Goal: Communication & Community: Answer question/provide support

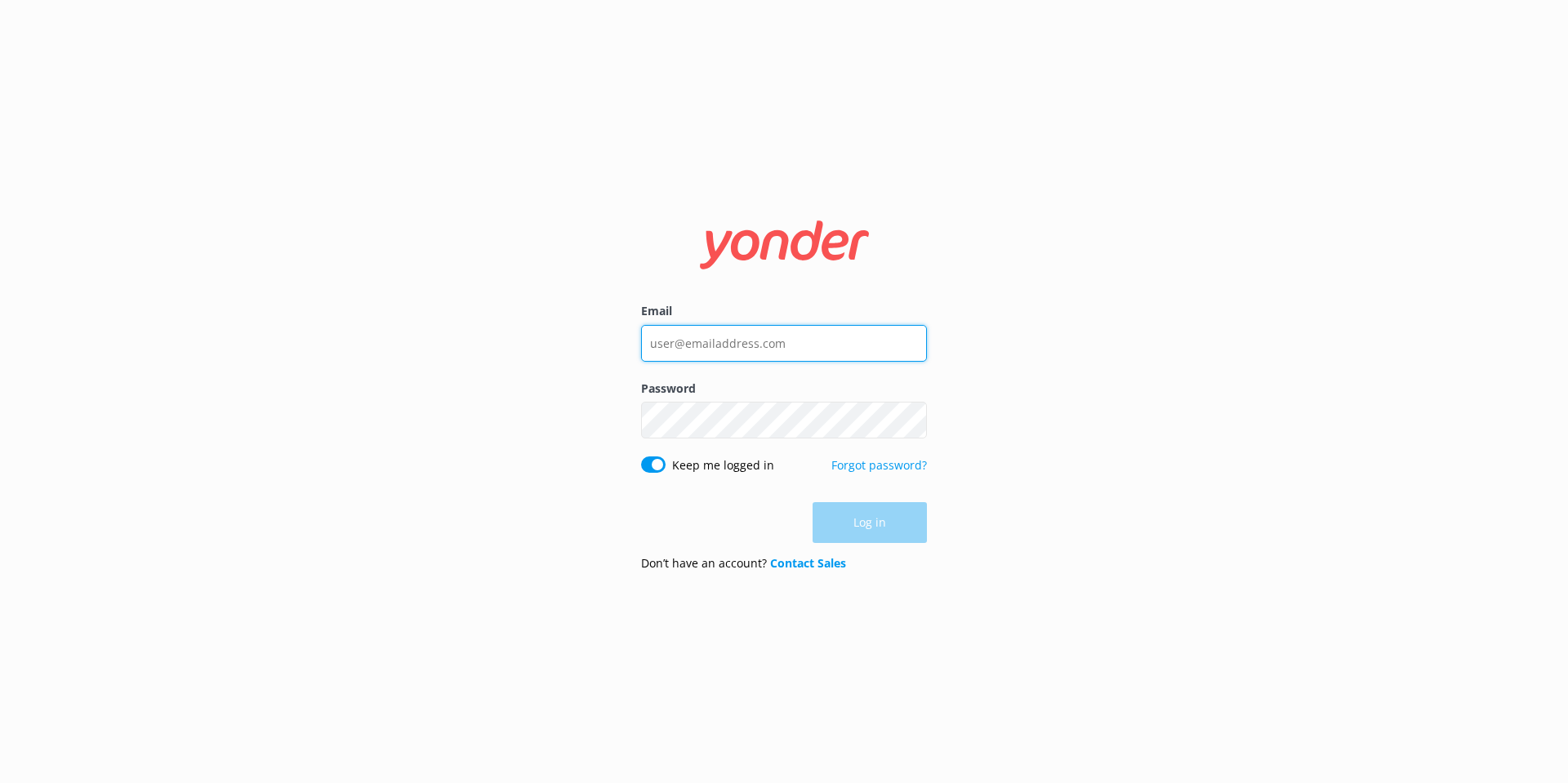
type input "[EMAIL_ADDRESS][DOMAIN_NAME]"
click at [863, 530] on div "Log in" at bounding box center [784, 523] width 286 height 41
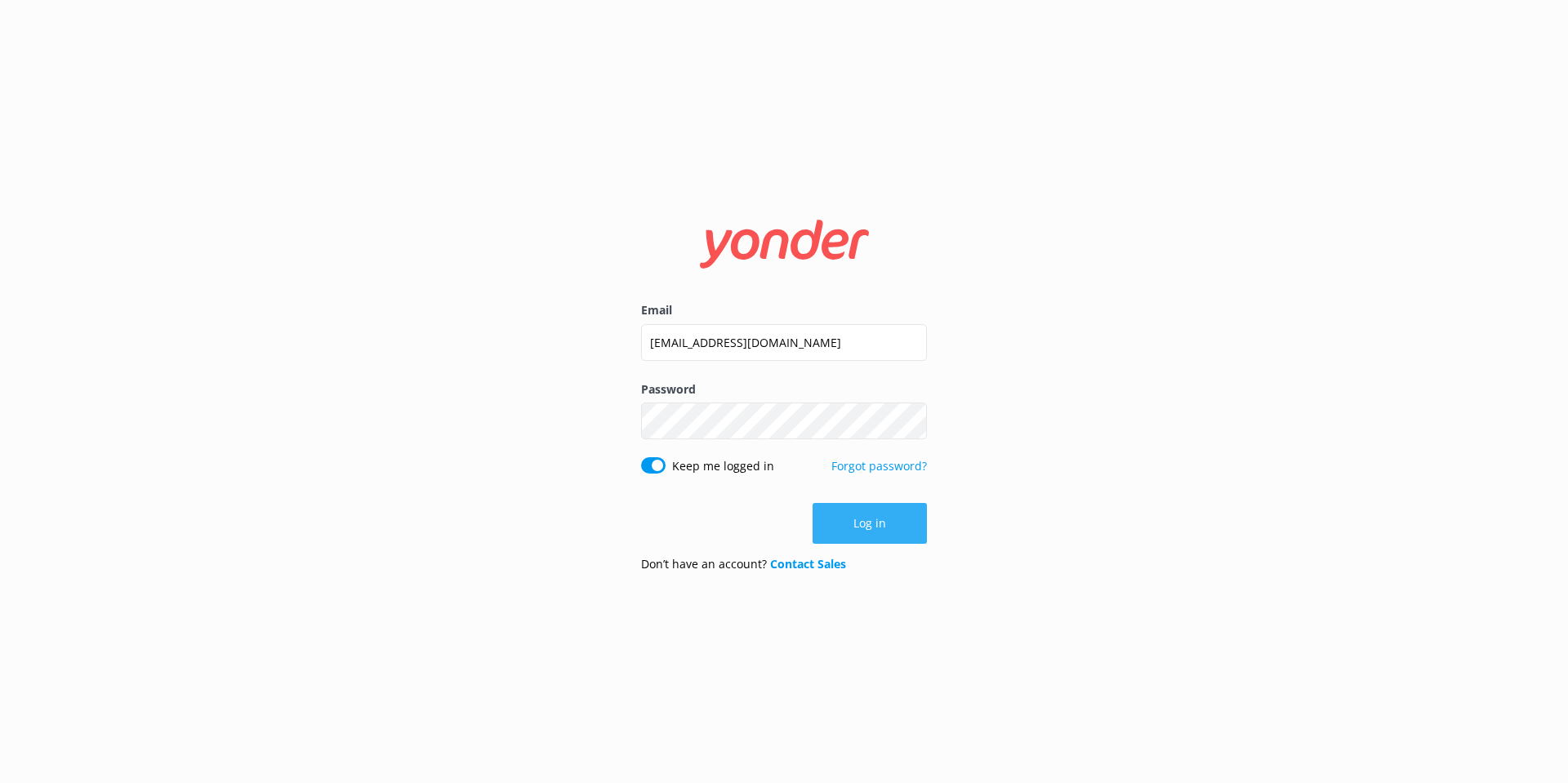
click at [863, 530] on button "Log in" at bounding box center [870, 524] width 114 height 41
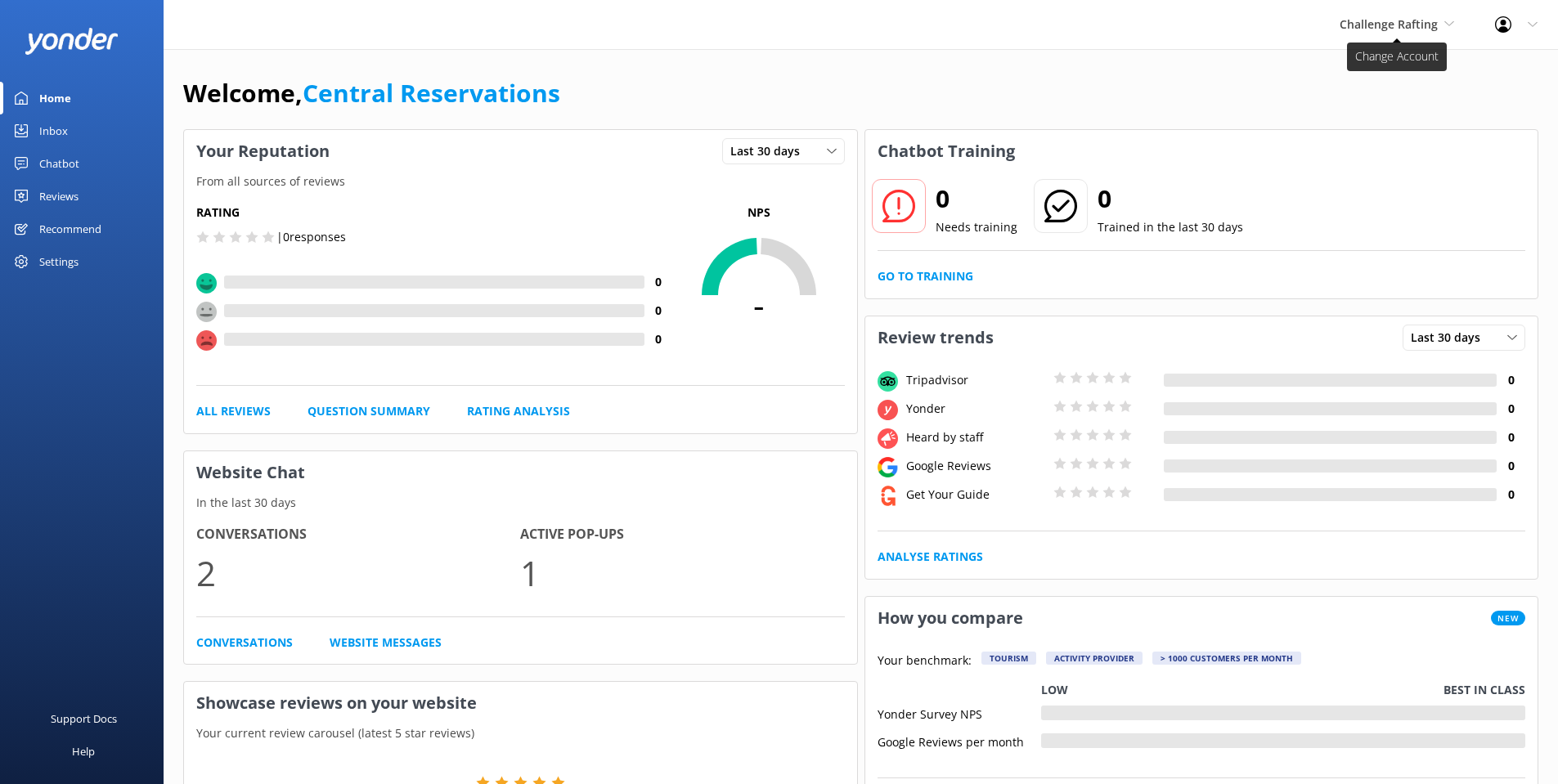
click at [1401, 18] on span "Challenge Rafting" at bounding box center [1388, 24] width 98 height 15
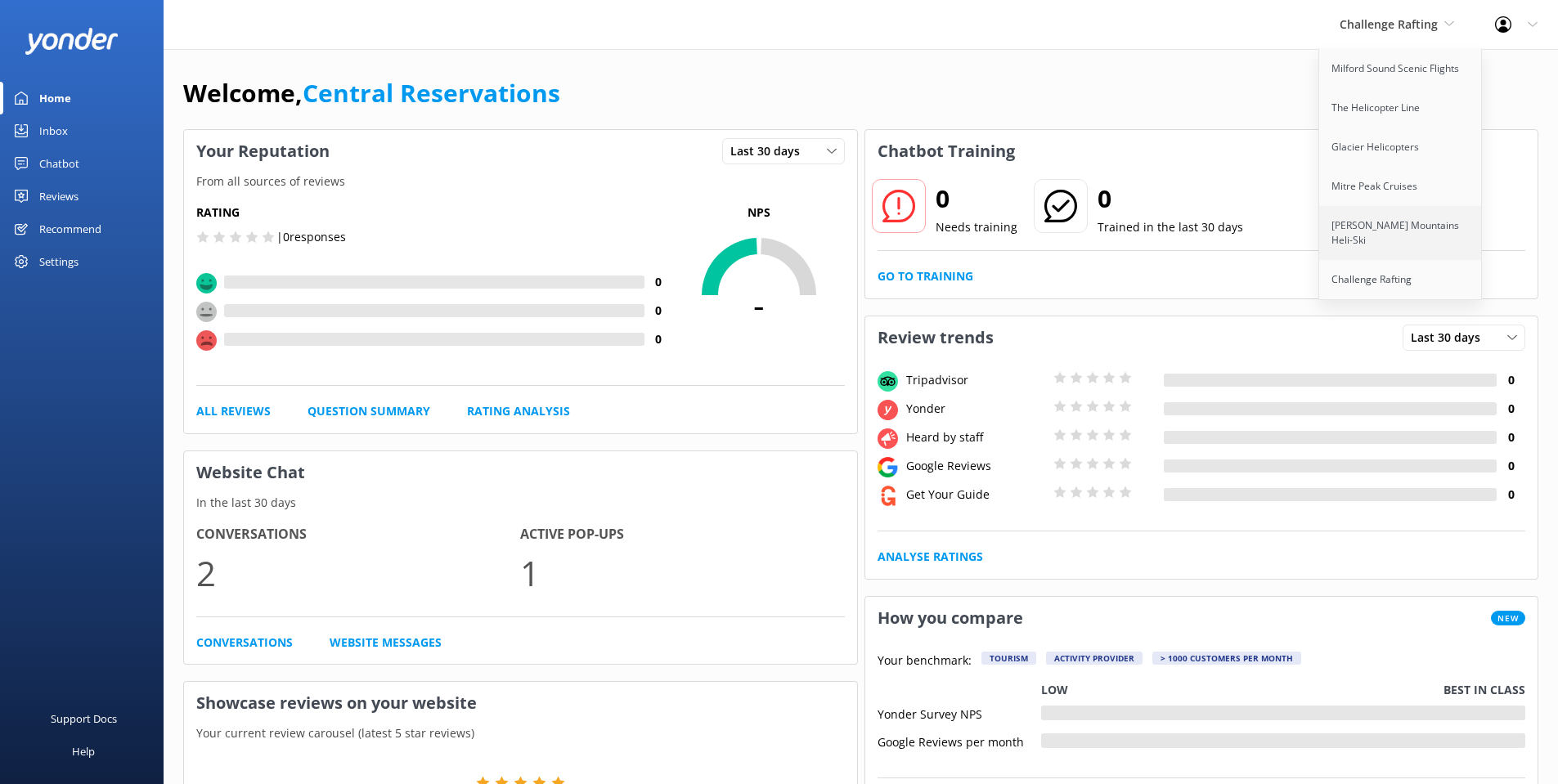
click at [1393, 219] on link "[PERSON_NAME] Mountains Heli-Ski" at bounding box center [1401, 233] width 164 height 54
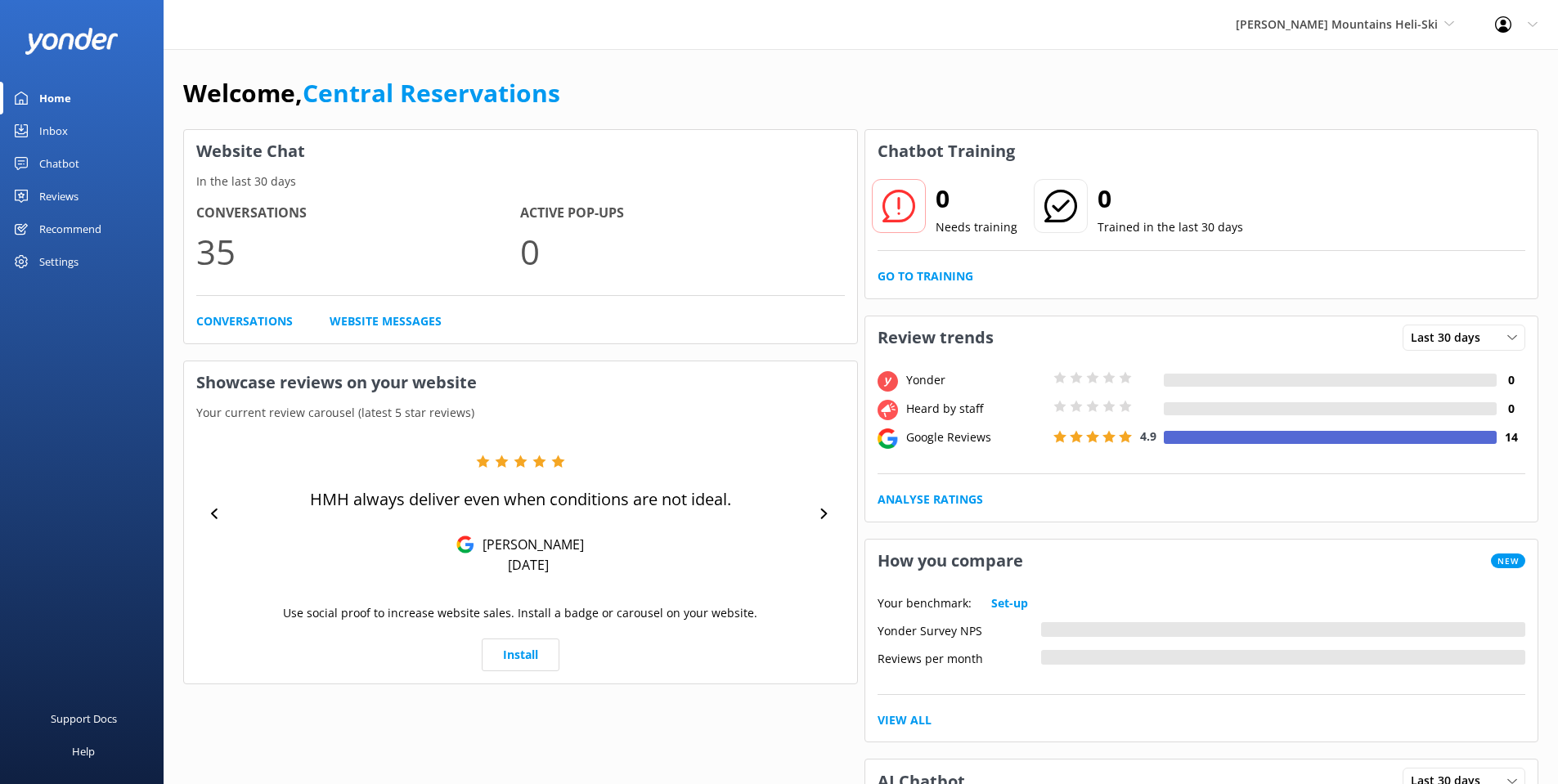
click at [65, 129] on div "Inbox" at bounding box center [54, 130] width 29 height 33
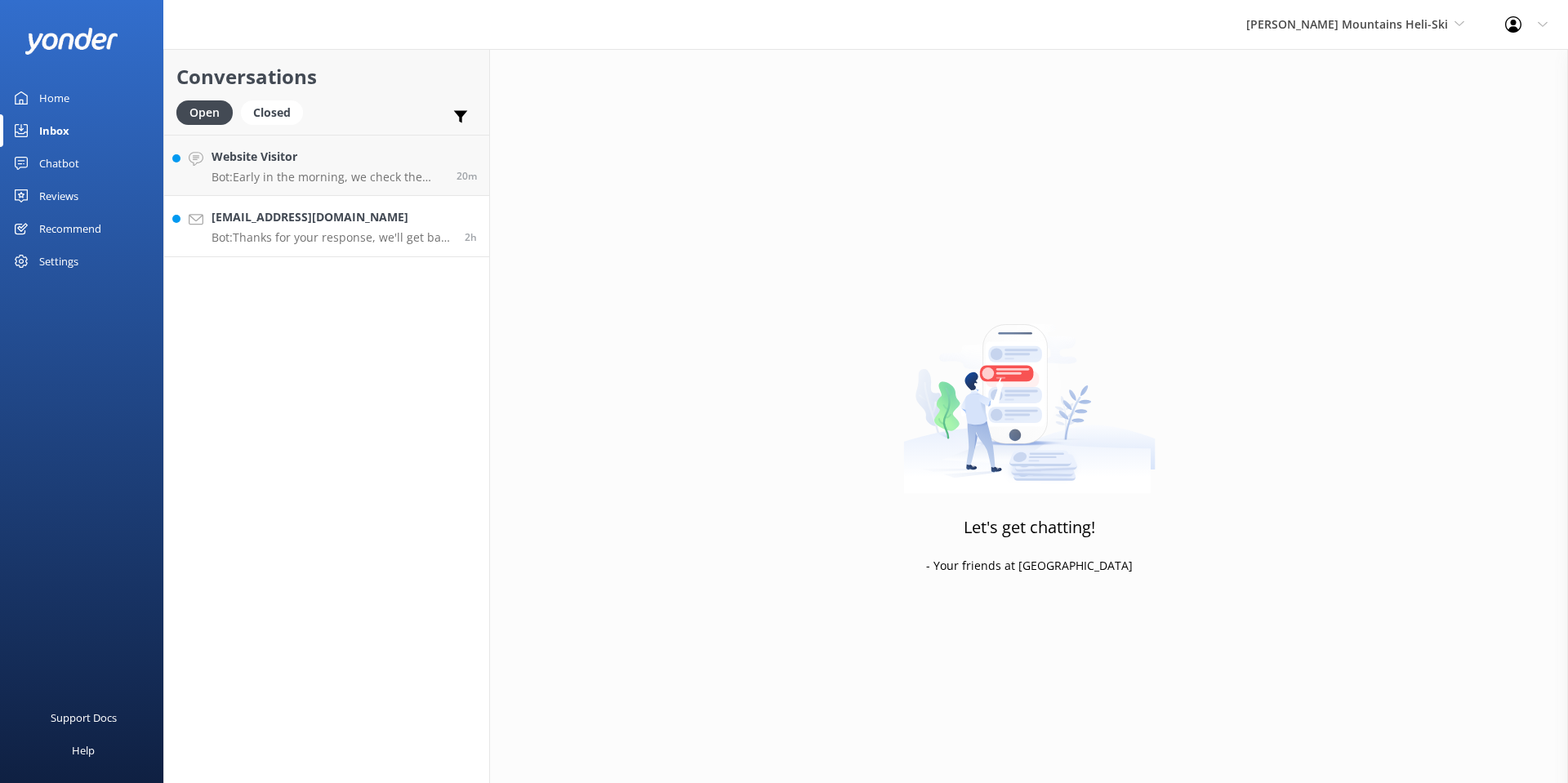
click at [332, 239] on p "Bot: Thanks for your response, we'll get back to you as soon as we can during o…" at bounding box center [331, 238] width 241 height 15
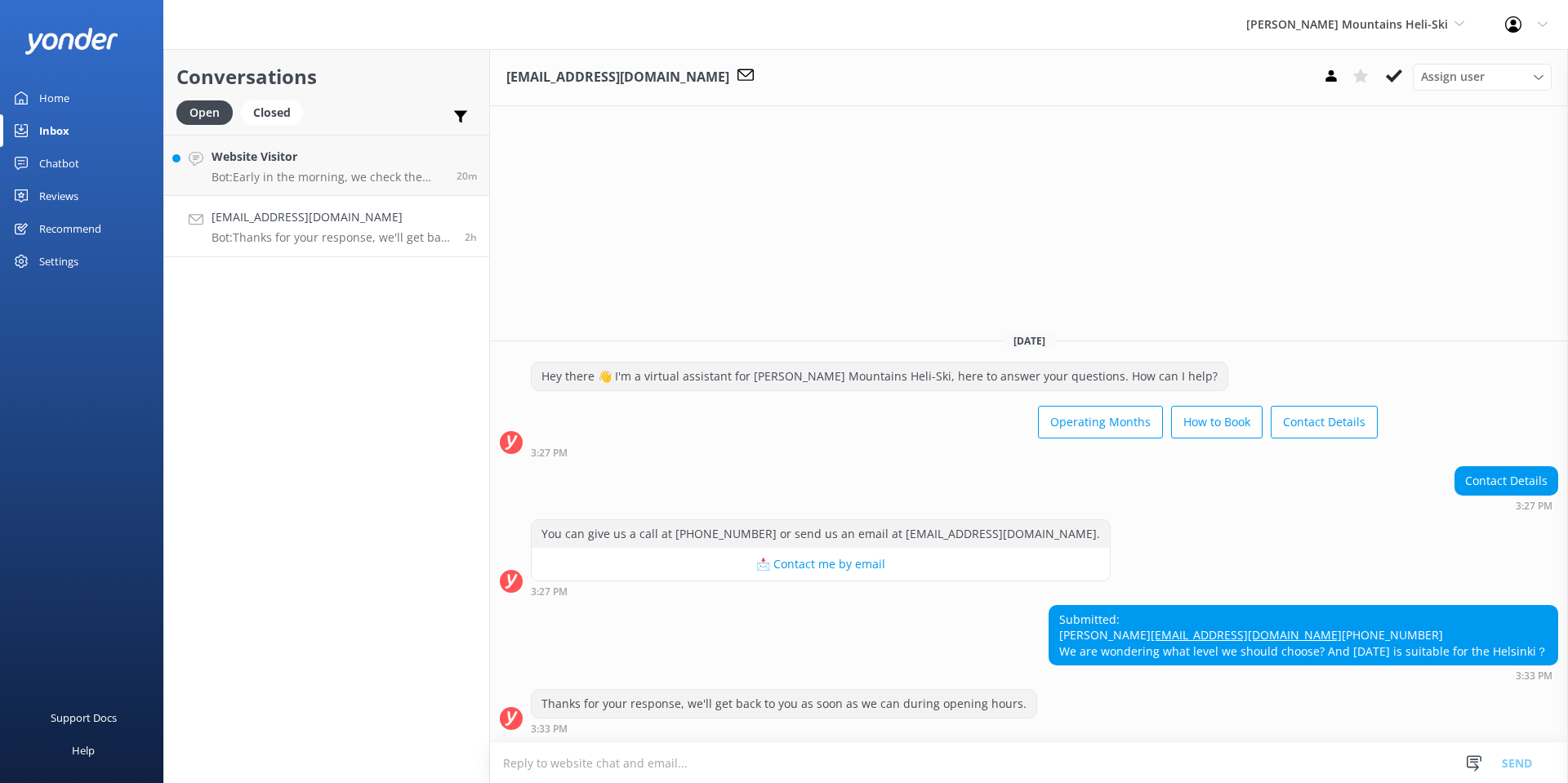
click at [722, 762] on textarea at bounding box center [1029, 764] width 1078 height 40
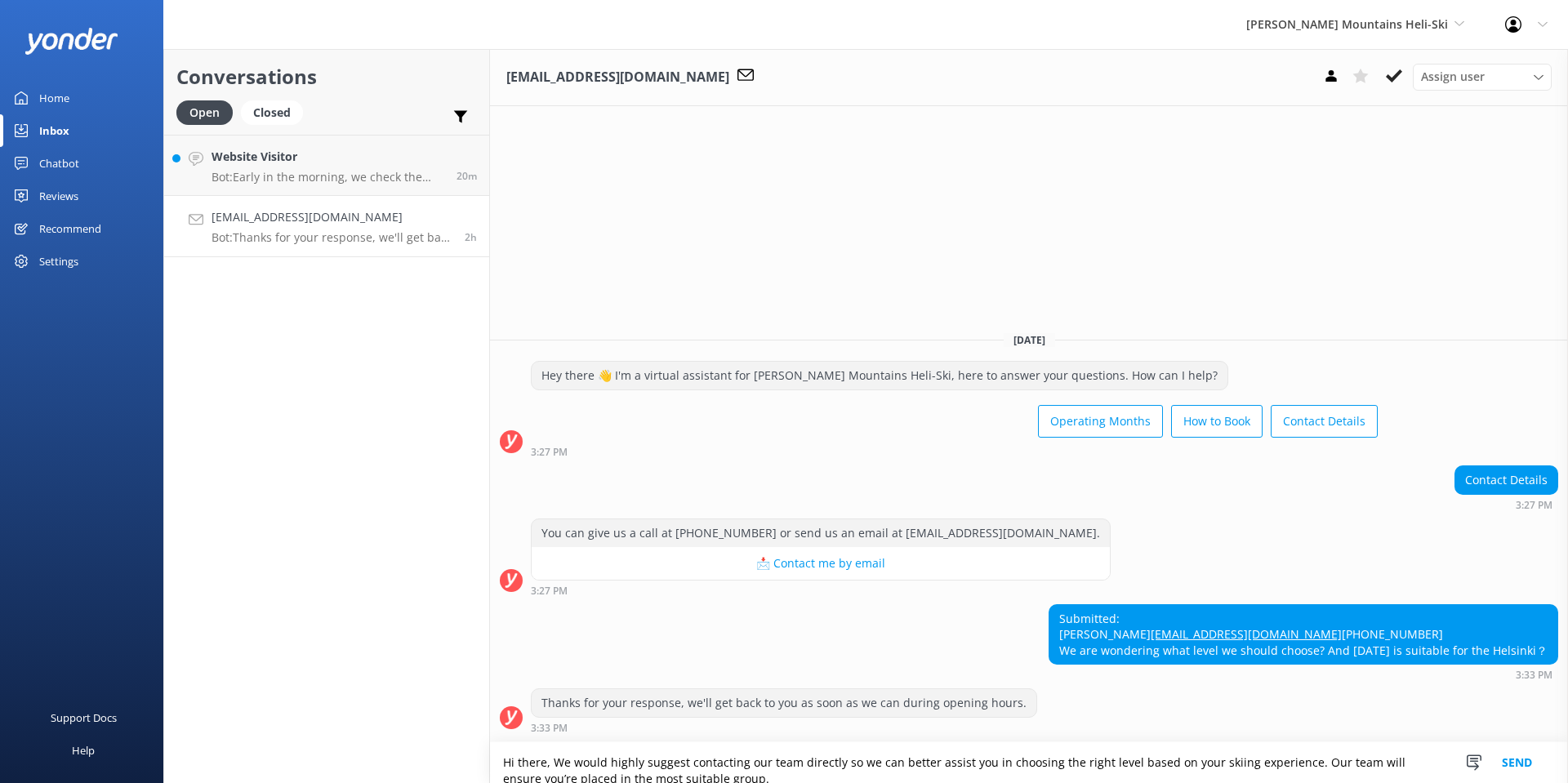
scroll to position [11, 0]
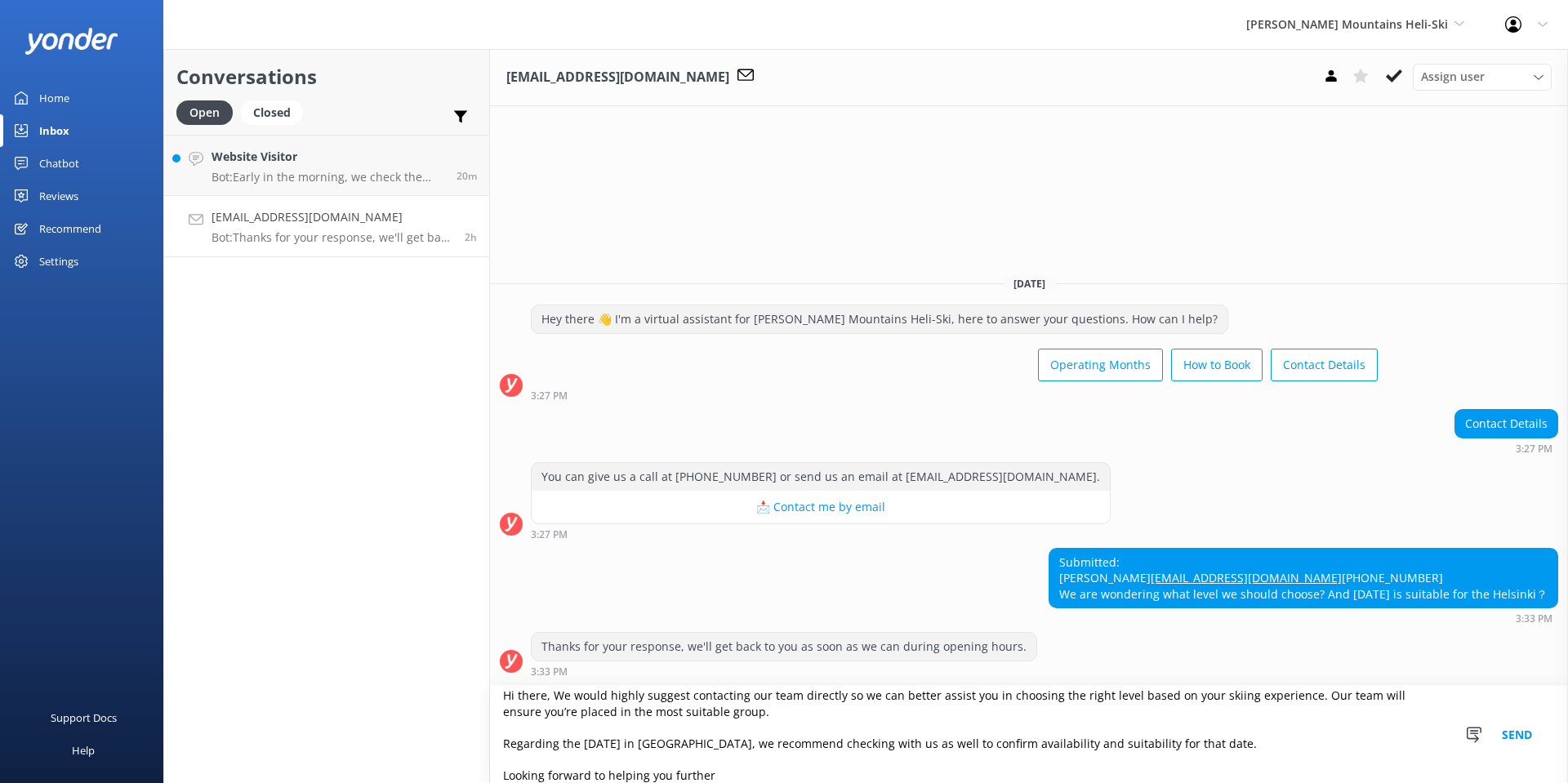
click at [837, 710] on textarea "Hi there, We would highly suggest contacting our team directly so we can better…" at bounding box center [1029, 735] width 1078 height 97
drag, startPoint x: 1215, startPoint y: 747, endPoint x: 810, endPoint y: 718, distance: 406.0
click at [810, 718] on textarea "Hi there, We would highly suggest contacting our team directly so we can better…" at bounding box center [1029, 735] width 1078 height 97
paste textarea "You can click the link for our contact details"
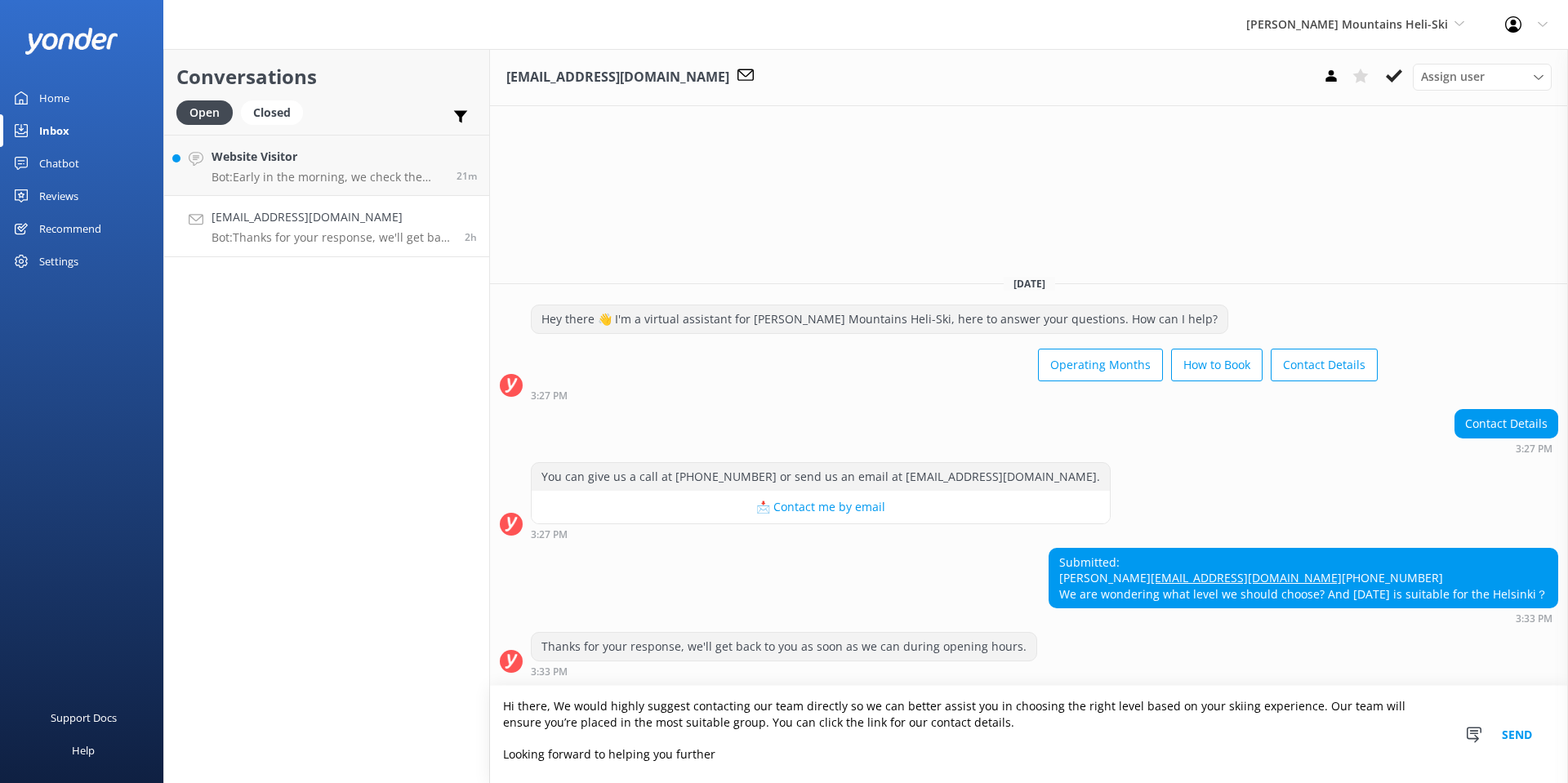
scroll to position [0, 0]
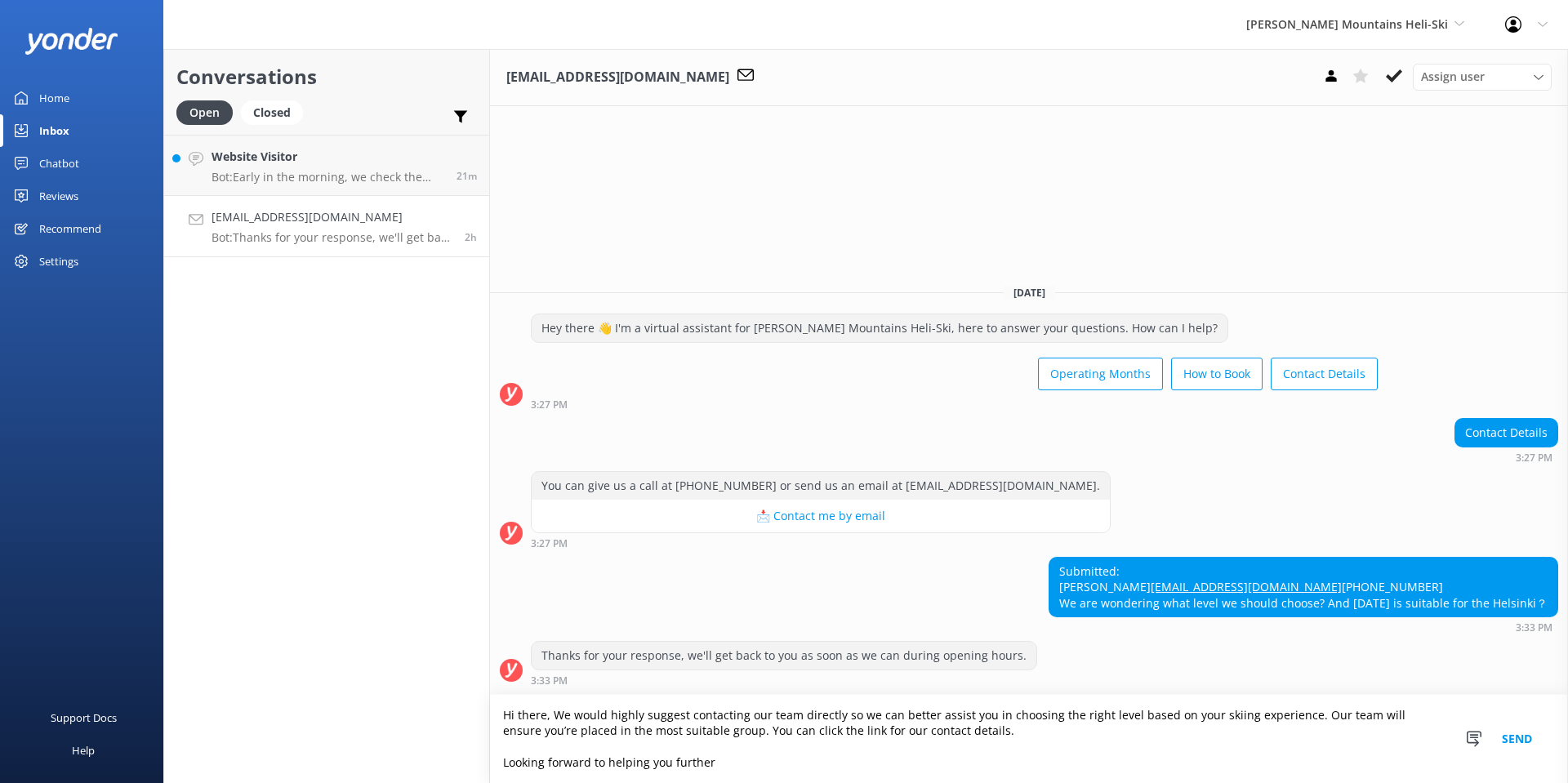
click at [977, 729] on textarea "Hi there, We would highly suggest contacting our team directly so we can better…" at bounding box center [1029, 739] width 1078 height 88
paste textarea "www.heliski.co.nz/contact-us"
click at [753, 769] on textarea "Hi there, We would highly suggest contacting our team directly so we can better…" at bounding box center [1029, 739] width 1078 height 88
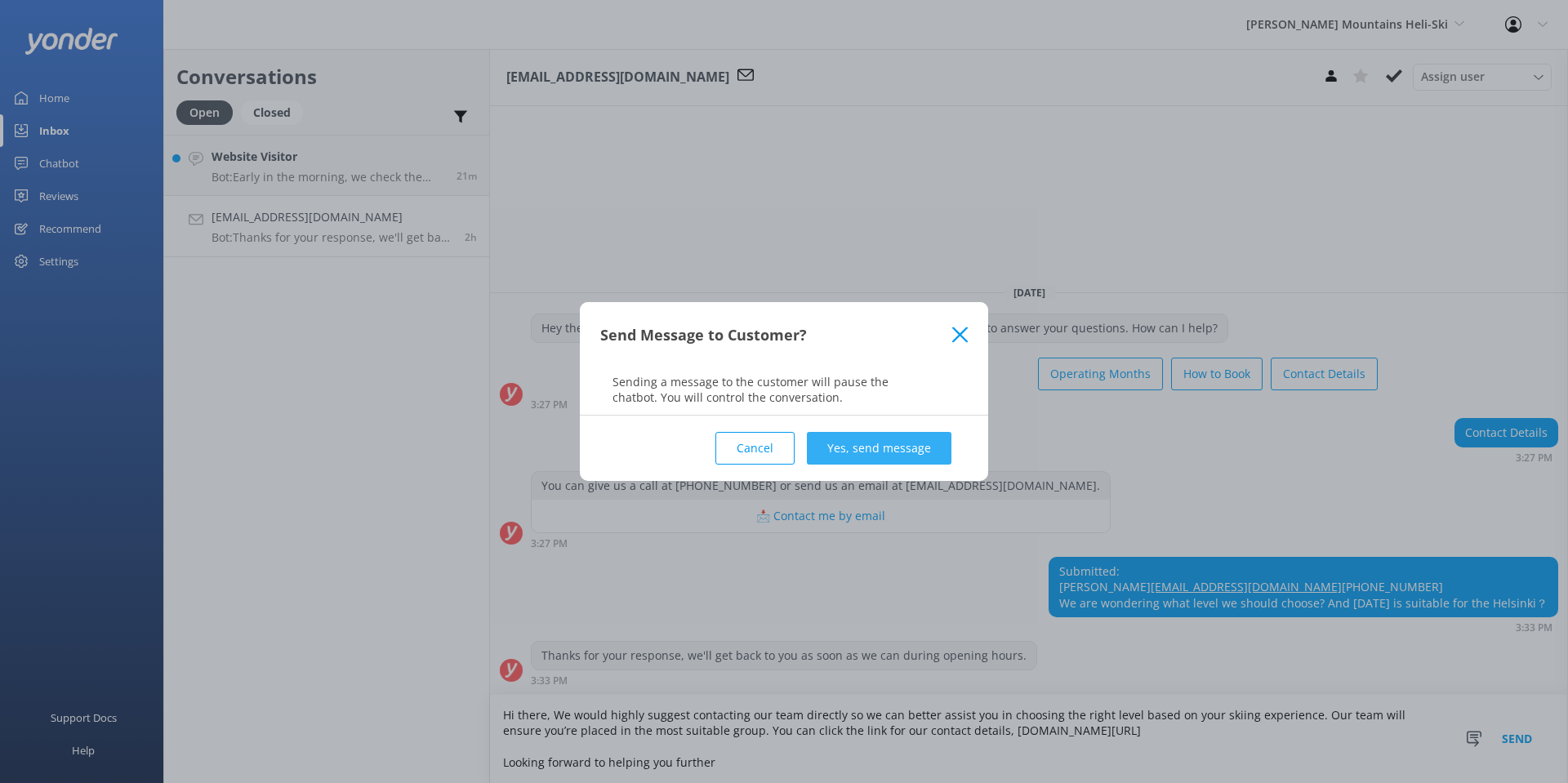
type textarea "Hi there, We would highly suggest contacting our team directly so we can better…"
click at [878, 449] on button "Yes, send message" at bounding box center [879, 448] width 144 height 33
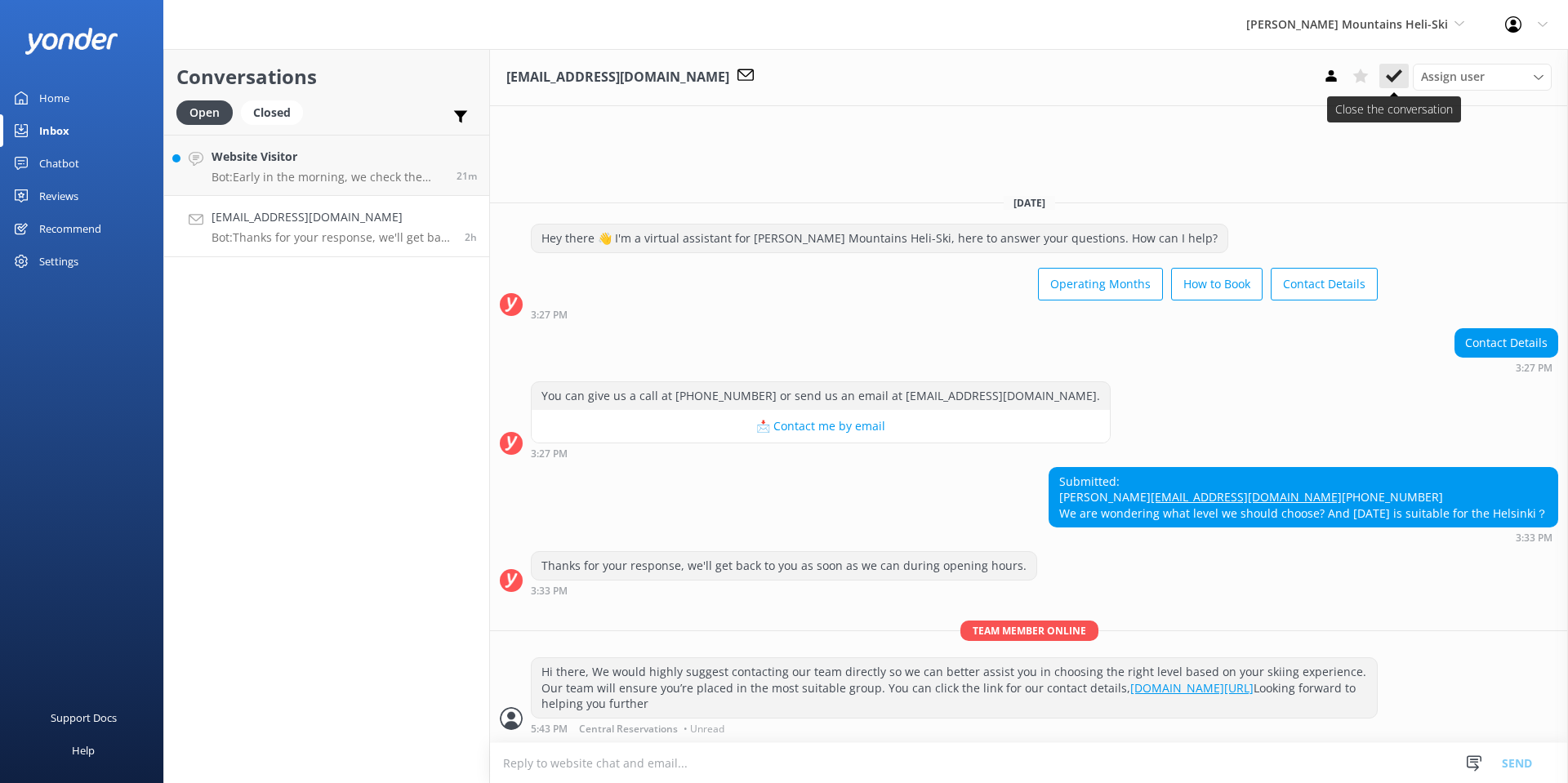
click at [1395, 70] on icon at bounding box center [1393, 76] width 16 height 16
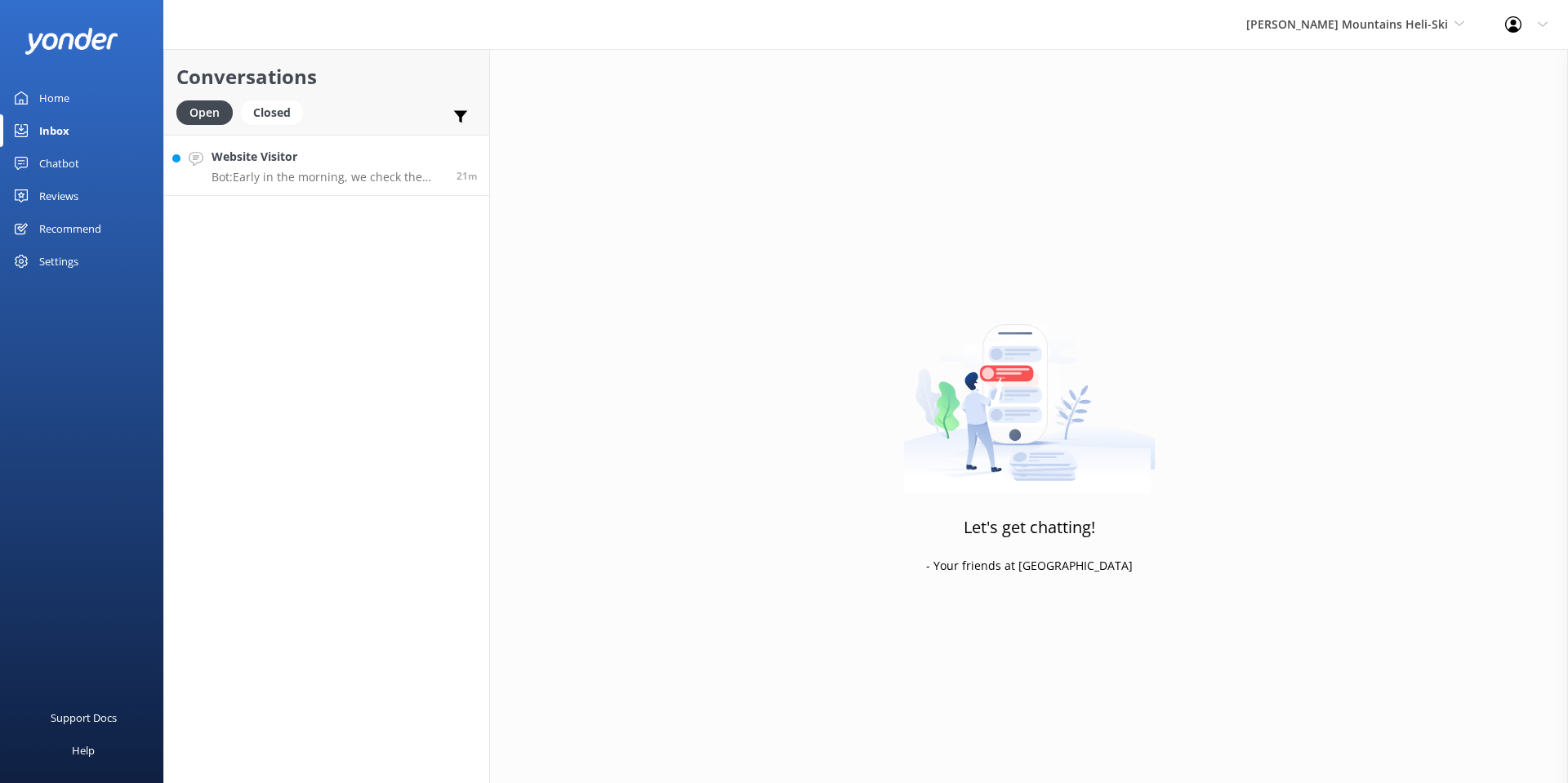
click at [367, 194] on link "Website Visitor Bot: Early in the morning, we check the weather and then contac…" at bounding box center [326, 165] width 325 height 61
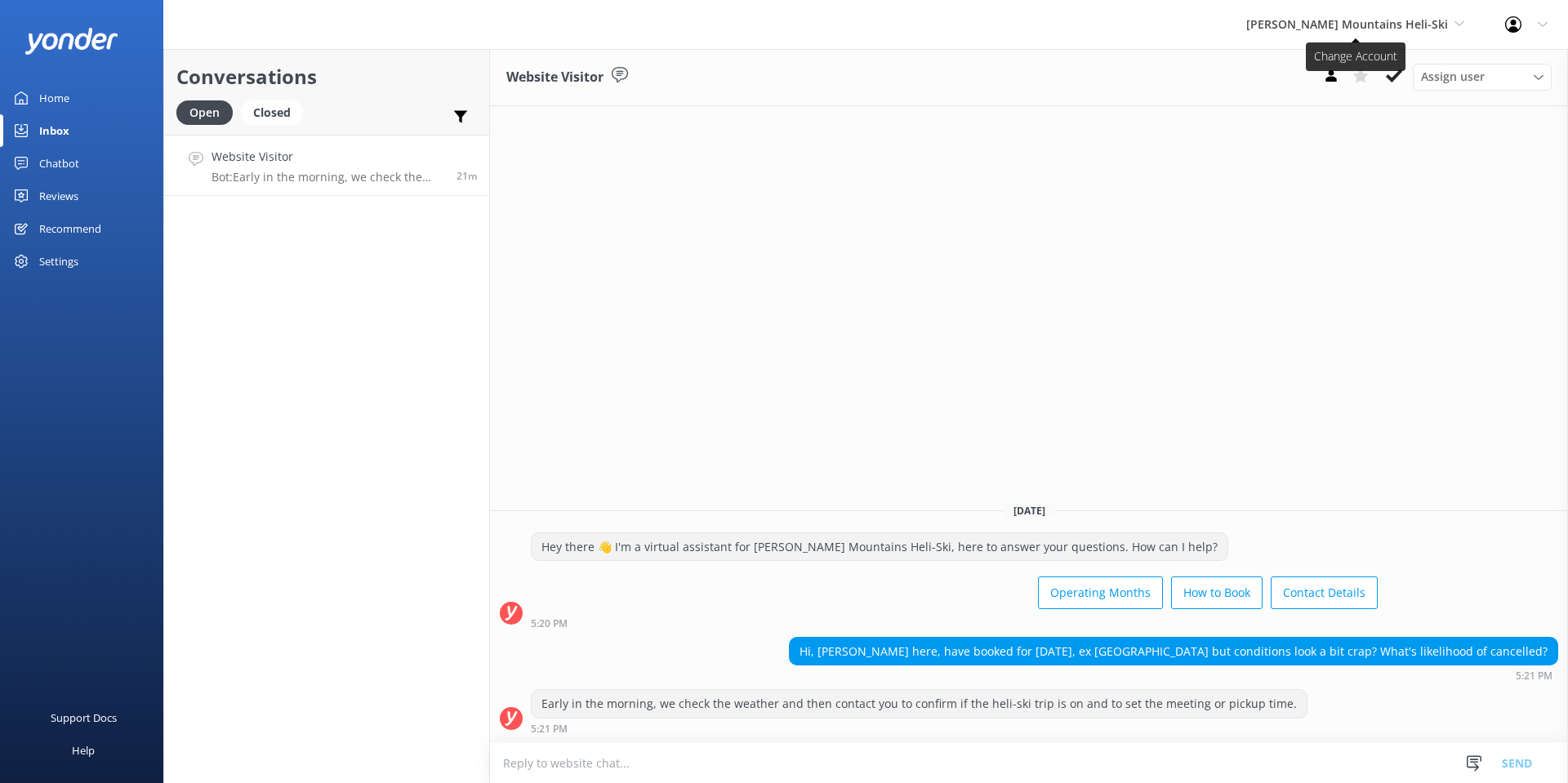
click at [1418, 22] on span "[PERSON_NAME] Mountains Heli-Ski" at bounding box center [1347, 23] width 201 height 15
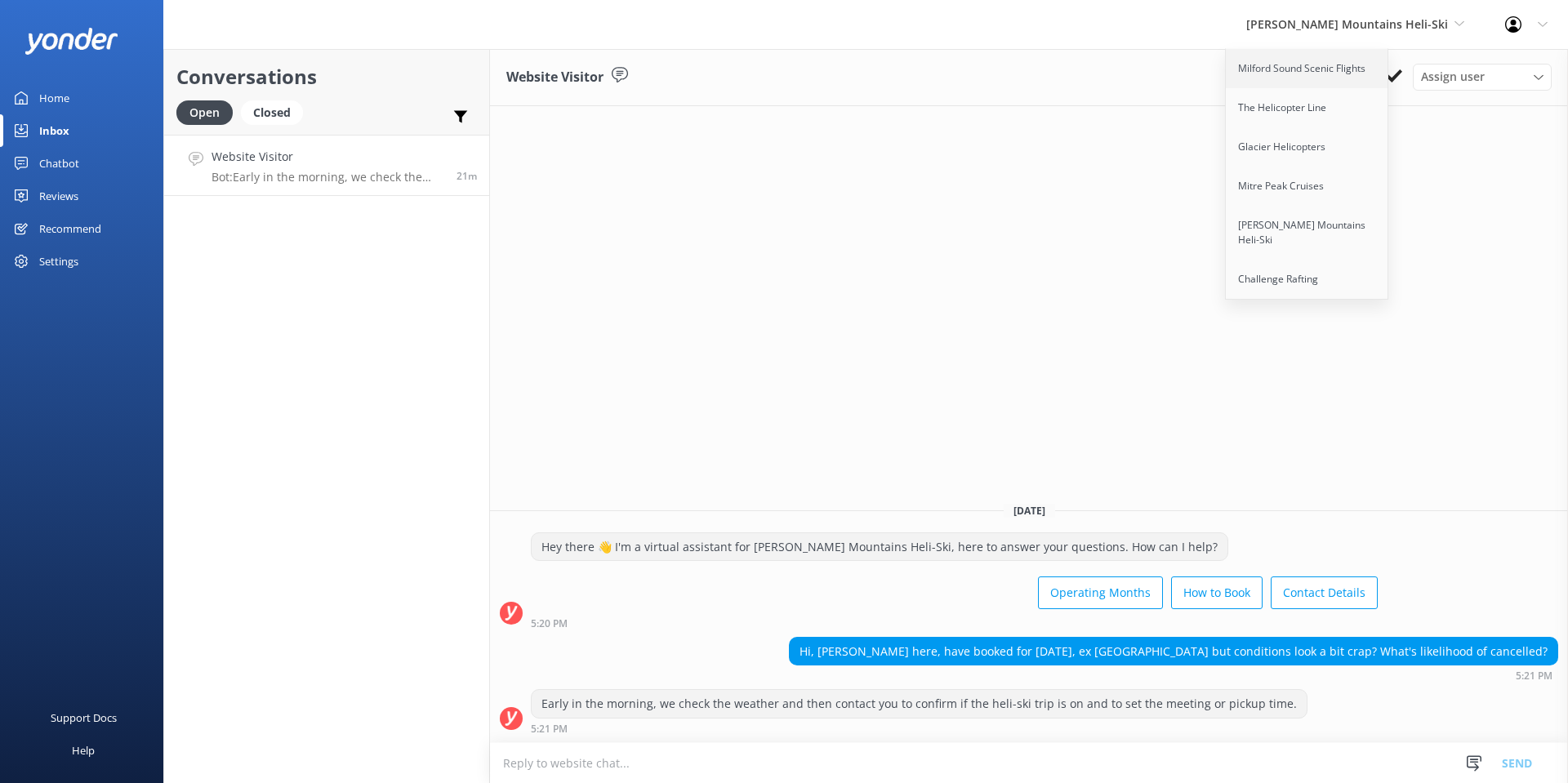
click at [1348, 78] on link "Milford Sound Scenic Flights" at bounding box center [1307, 68] width 164 height 39
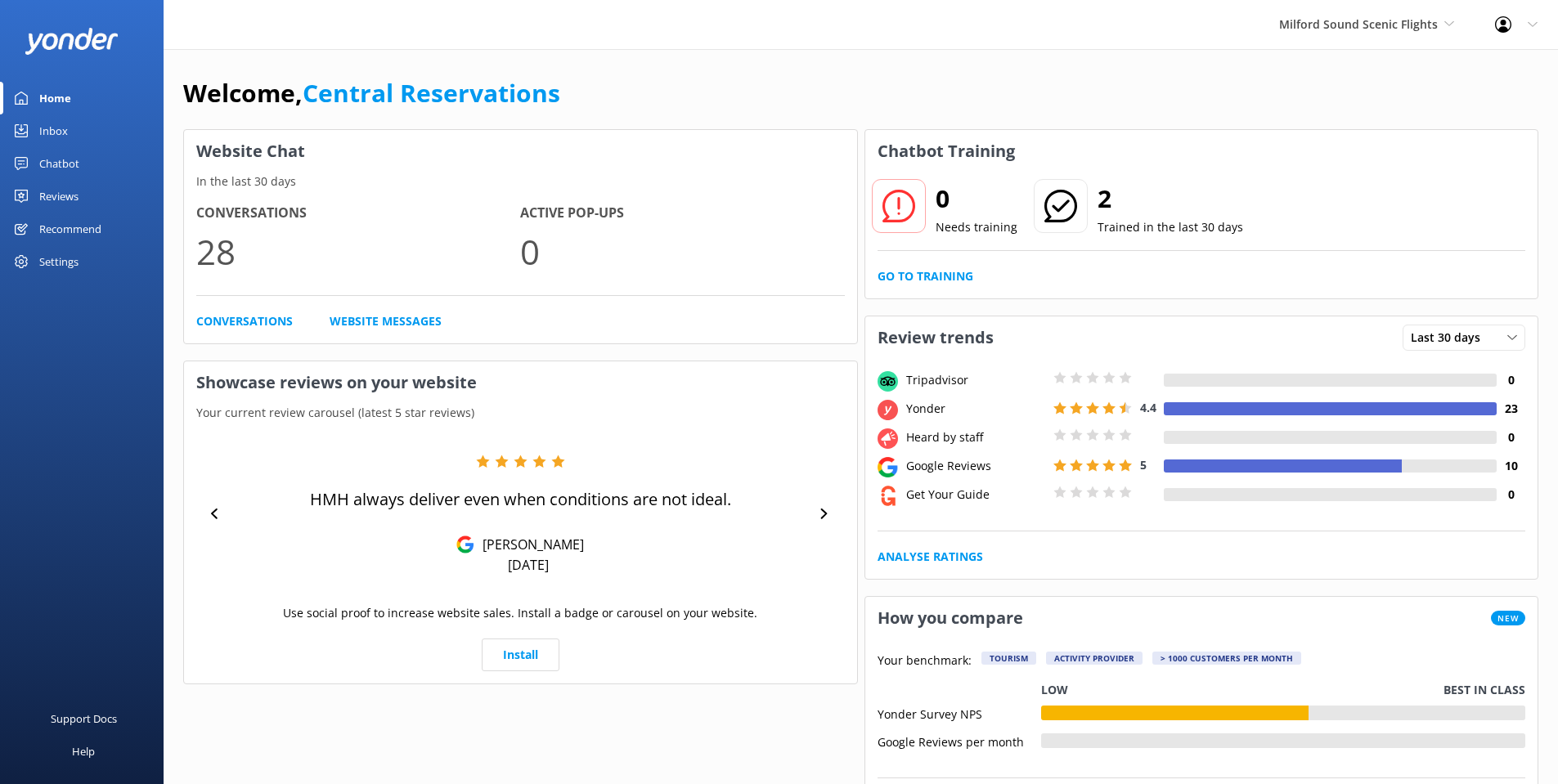
click at [47, 140] on div "Inbox" at bounding box center [54, 130] width 29 height 33
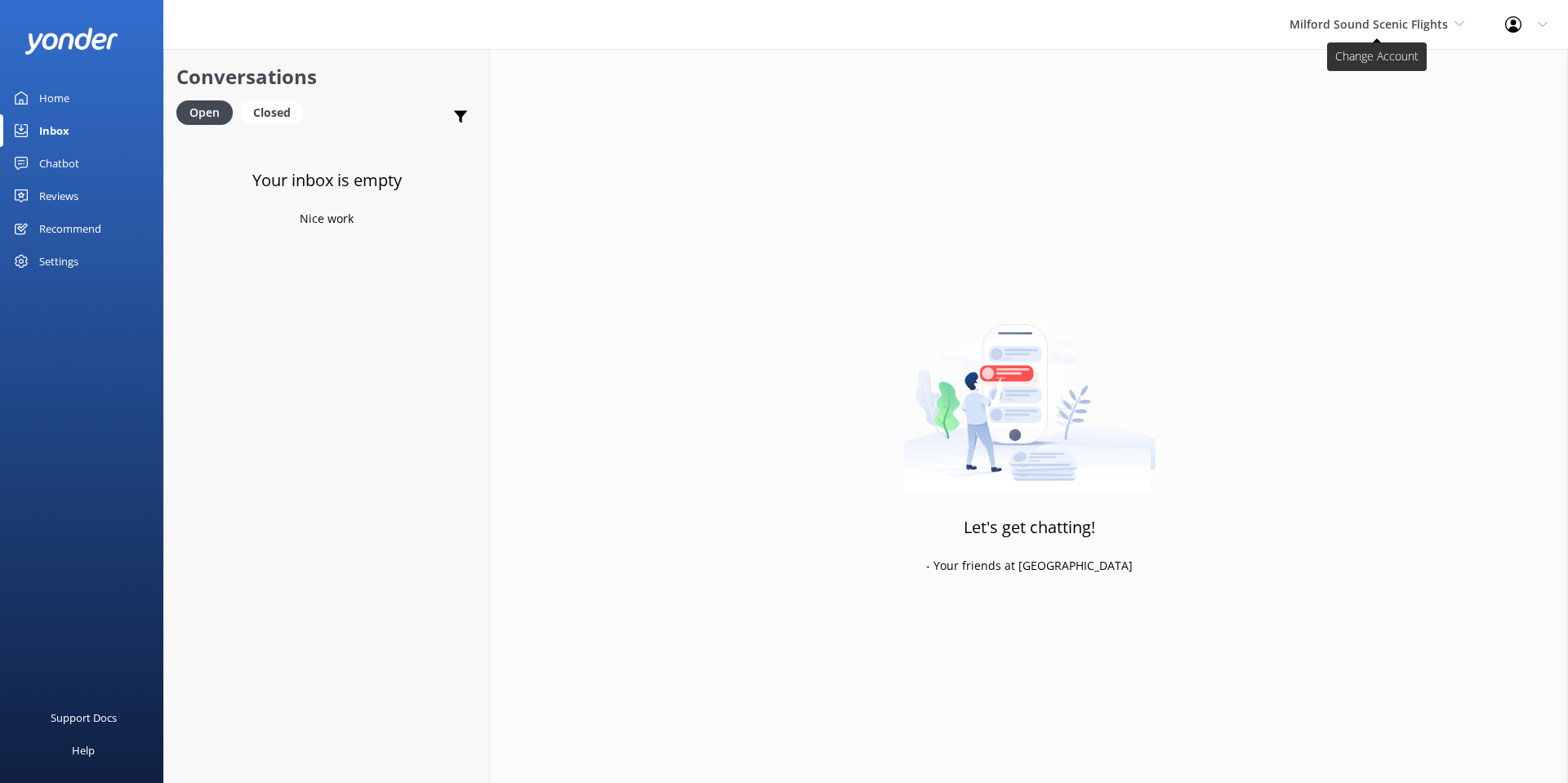
click at [1392, 22] on span "Milford Sound Scenic Flights" at bounding box center [1368, 23] width 159 height 15
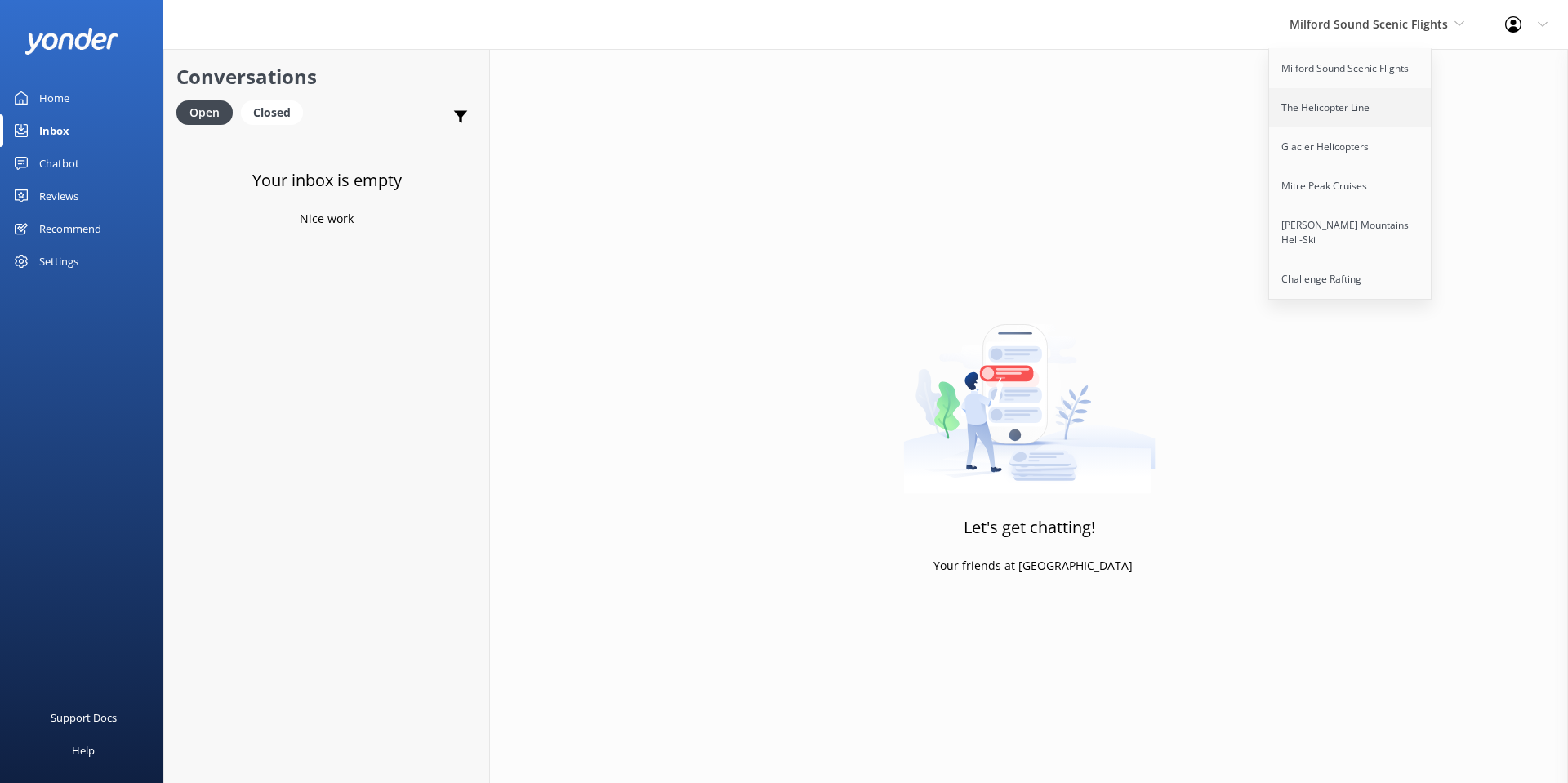
click at [1331, 117] on link "The Helicopter Line" at bounding box center [1351, 107] width 164 height 39
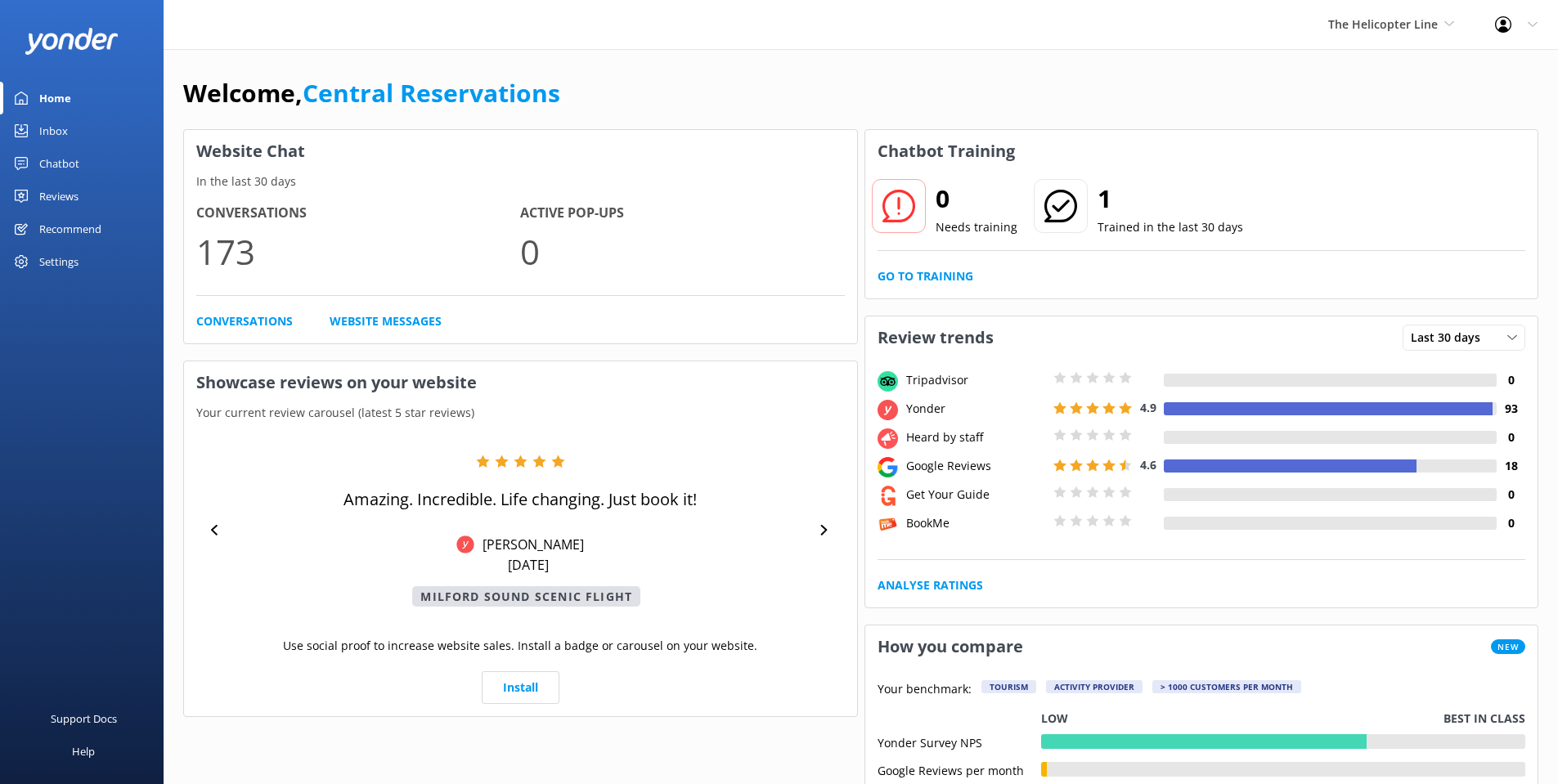
click at [73, 126] on link "Inbox" at bounding box center [82, 130] width 164 height 33
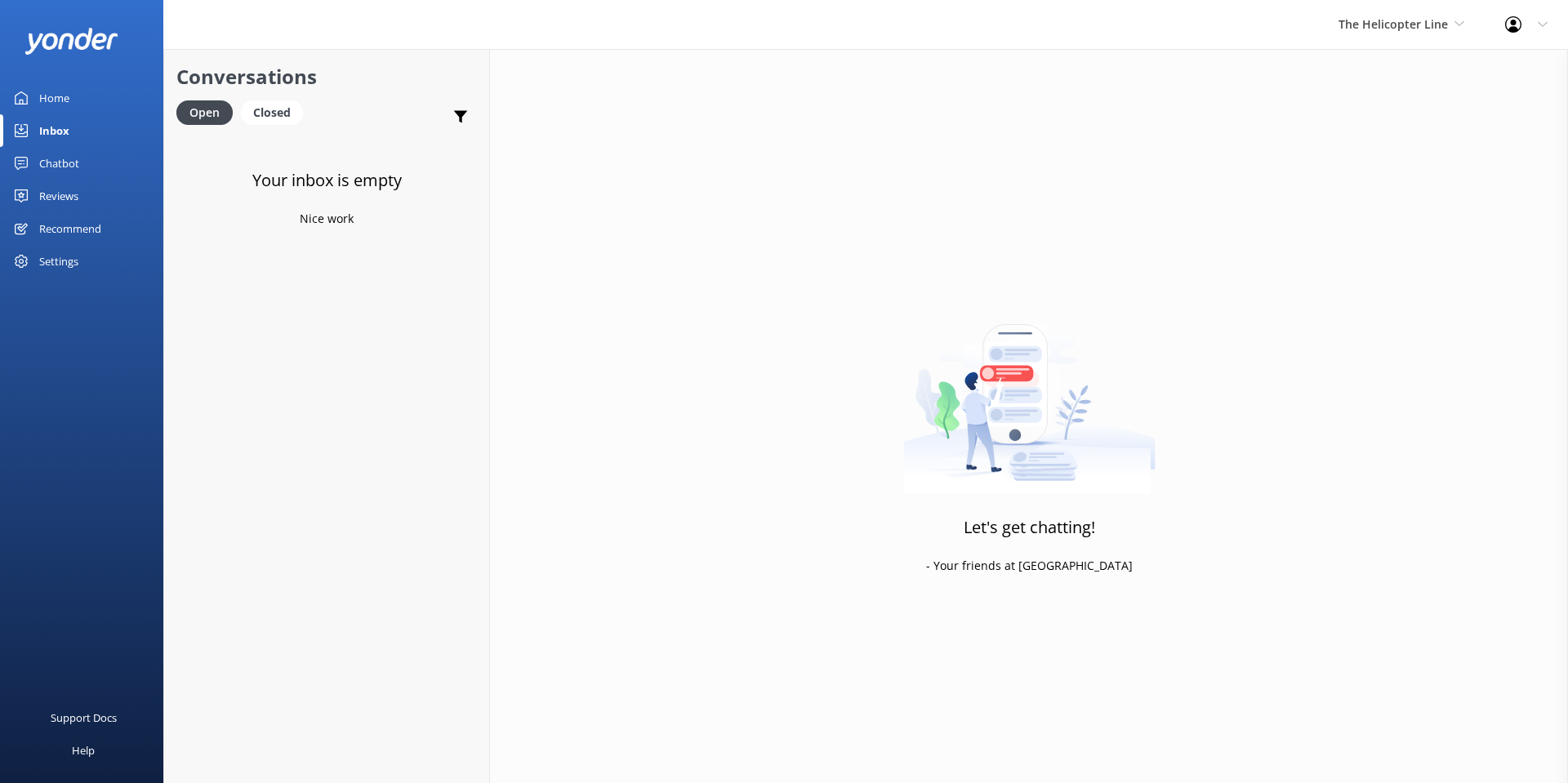
click at [1444, 35] on div "The Helicopter Line Milford Sound Scenic Flights The Helicopter Line Glacier He…" at bounding box center [1401, 24] width 167 height 49
click at [1398, 145] on link "Glacier Helicopters" at bounding box center [1399, 147] width 164 height 39
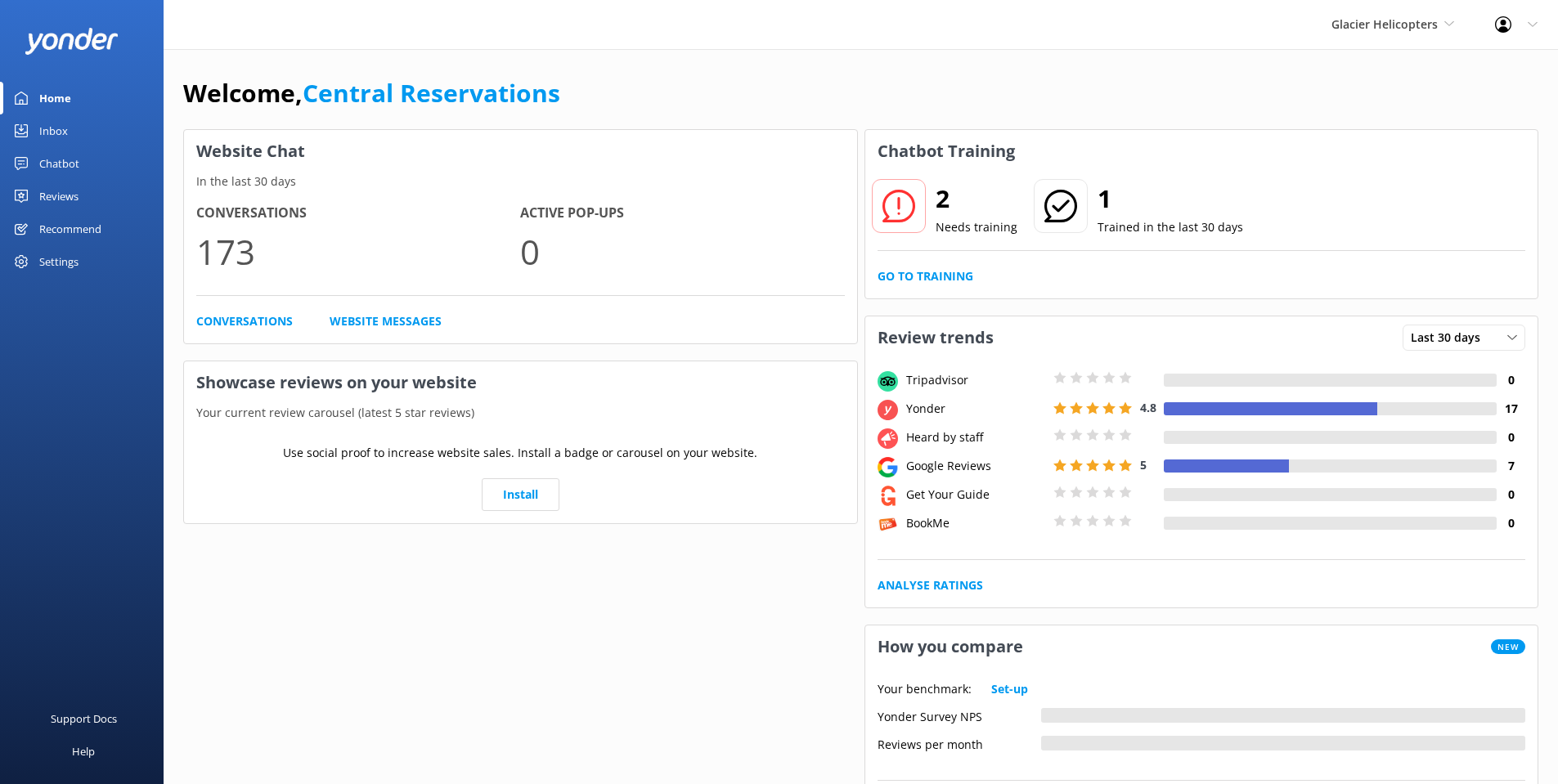
click at [59, 128] on div "Inbox" at bounding box center [54, 130] width 29 height 33
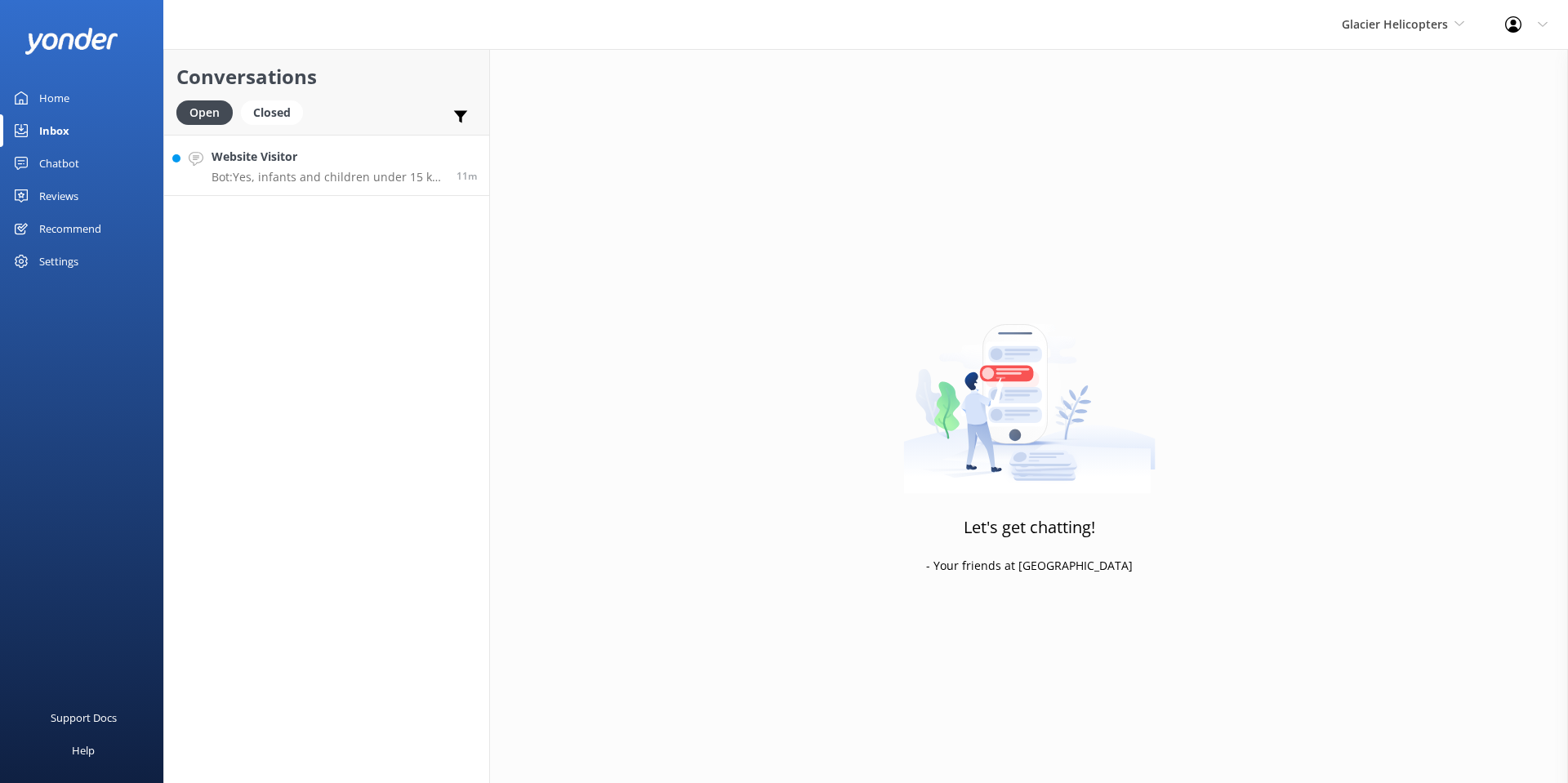
click at [316, 166] on h4 "Website Visitor" at bounding box center [327, 156] width 232 height 18
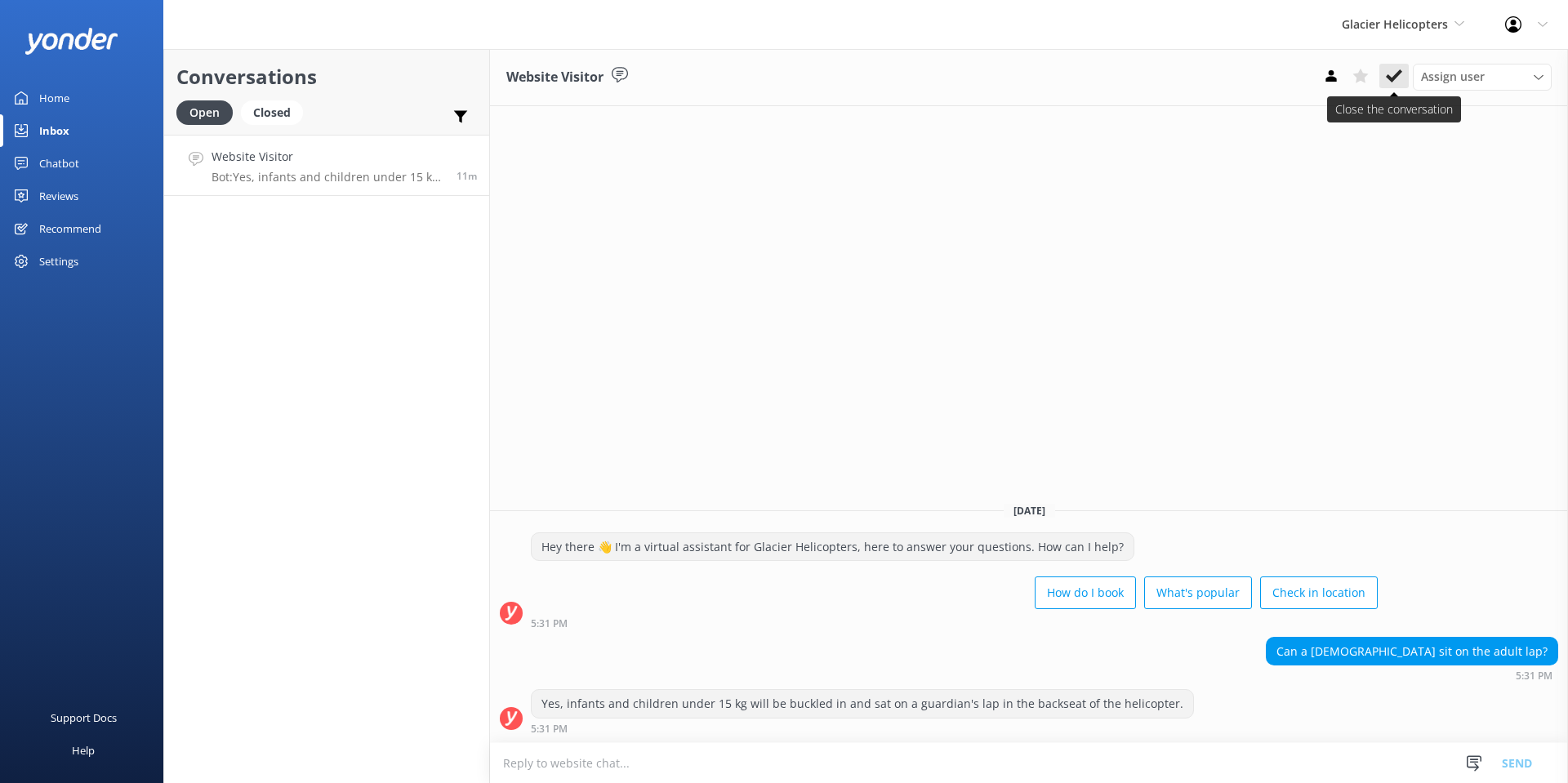
click at [1399, 75] on use at bounding box center [1393, 76] width 16 height 13
click at [1404, 13] on div "Glacier Helicopters Milford Sound Scenic Flights The Helicopter Line Glacier He…" at bounding box center [1403, 24] width 164 height 49
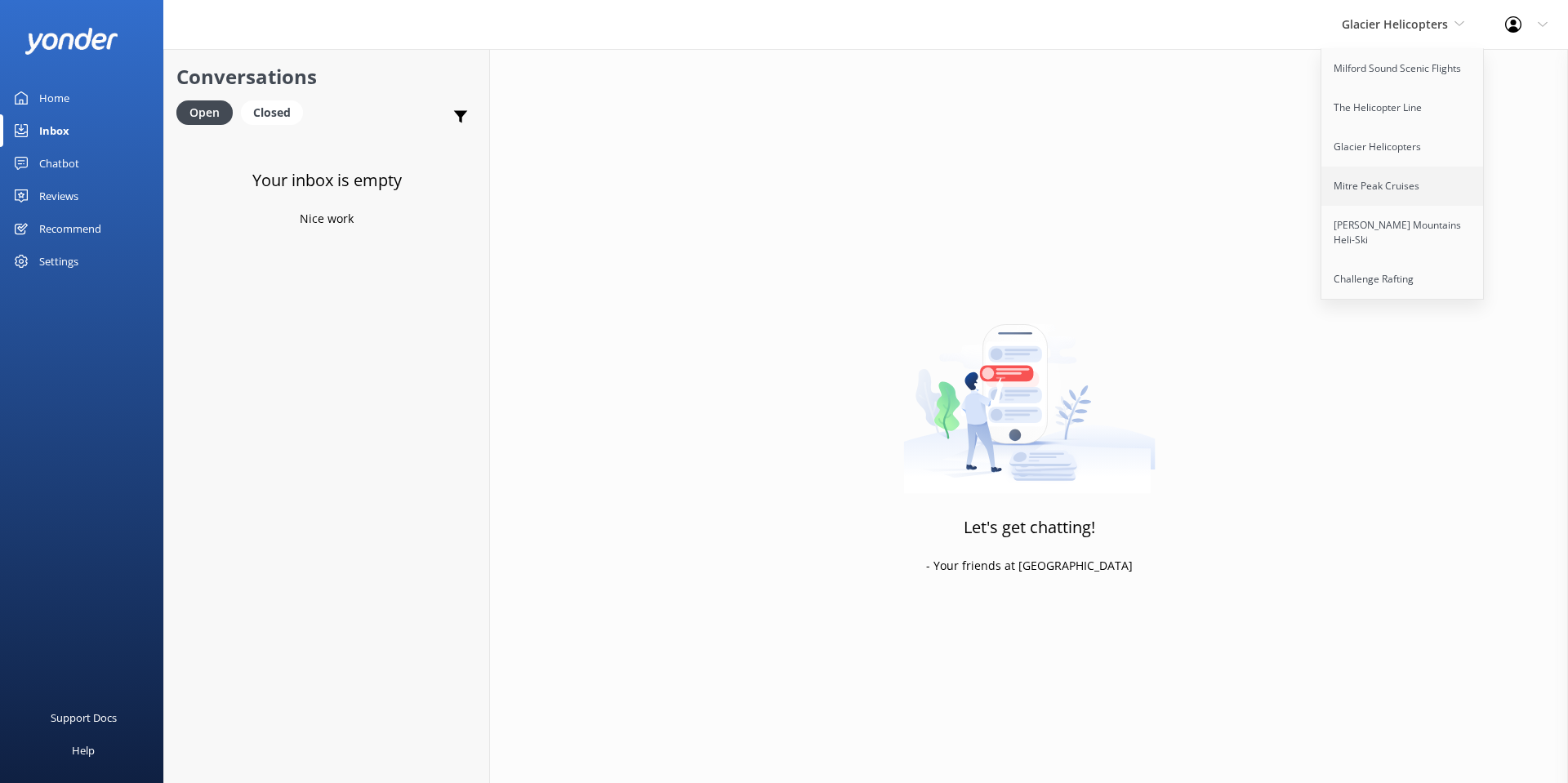
click at [1393, 196] on link "Mitre Peak Cruises" at bounding box center [1403, 186] width 164 height 39
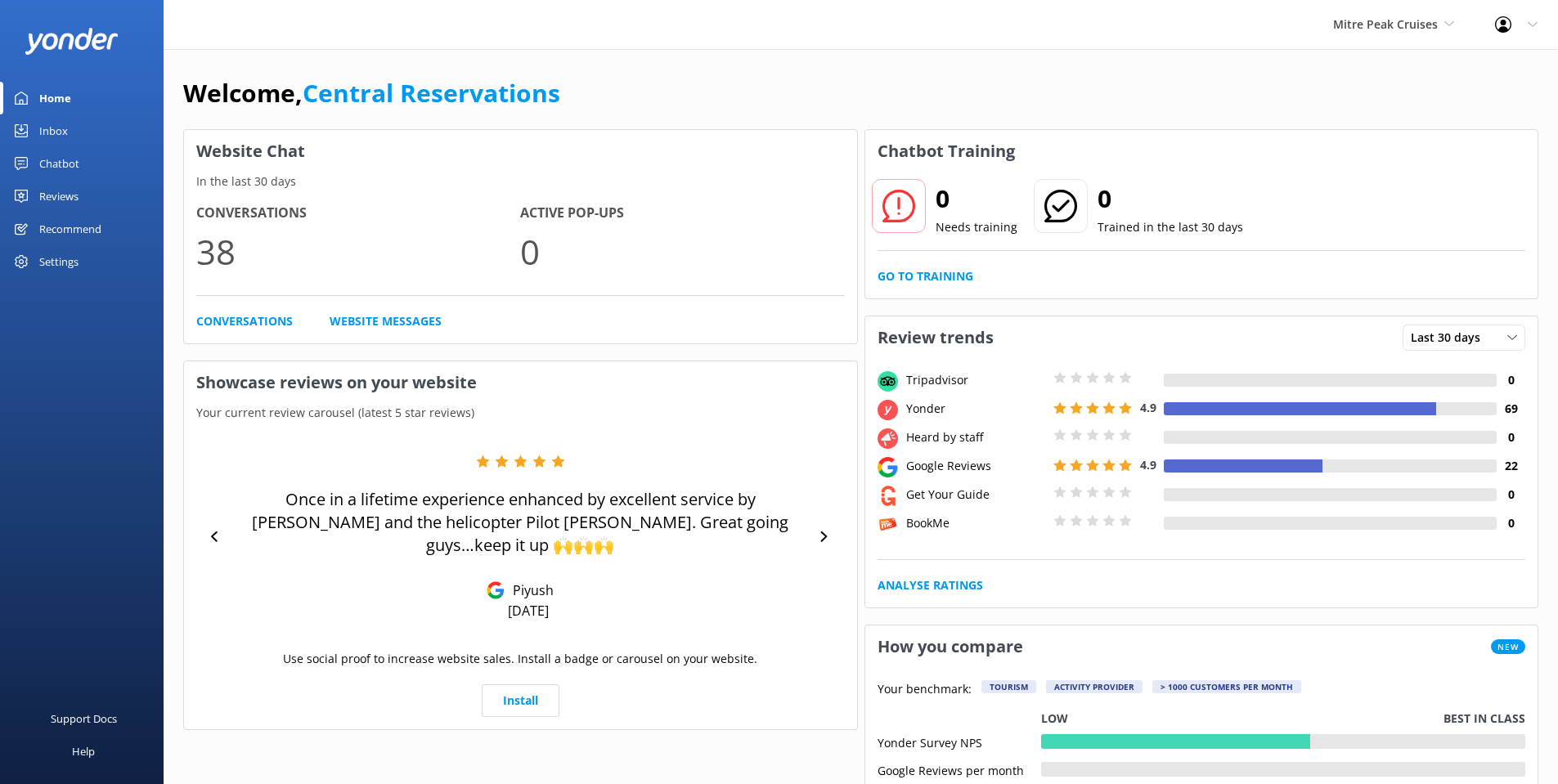
click at [44, 117] on div "Inbox" at bounding box center [54, 130] width 29 height 33
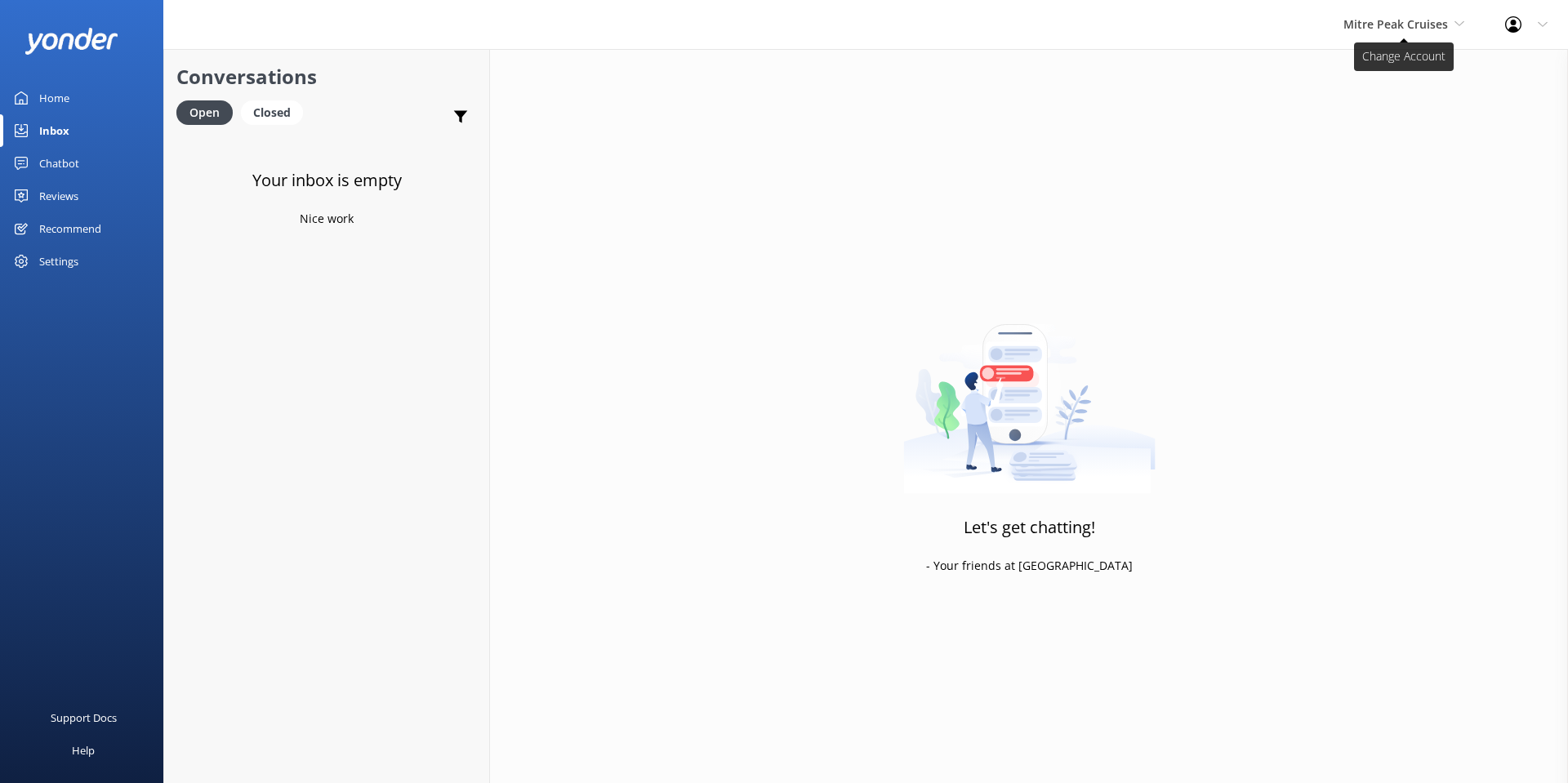
click at [1408, 29] on span "Mitre Peak Cruises" at bounding box center [1395, 23] width 105 height 15
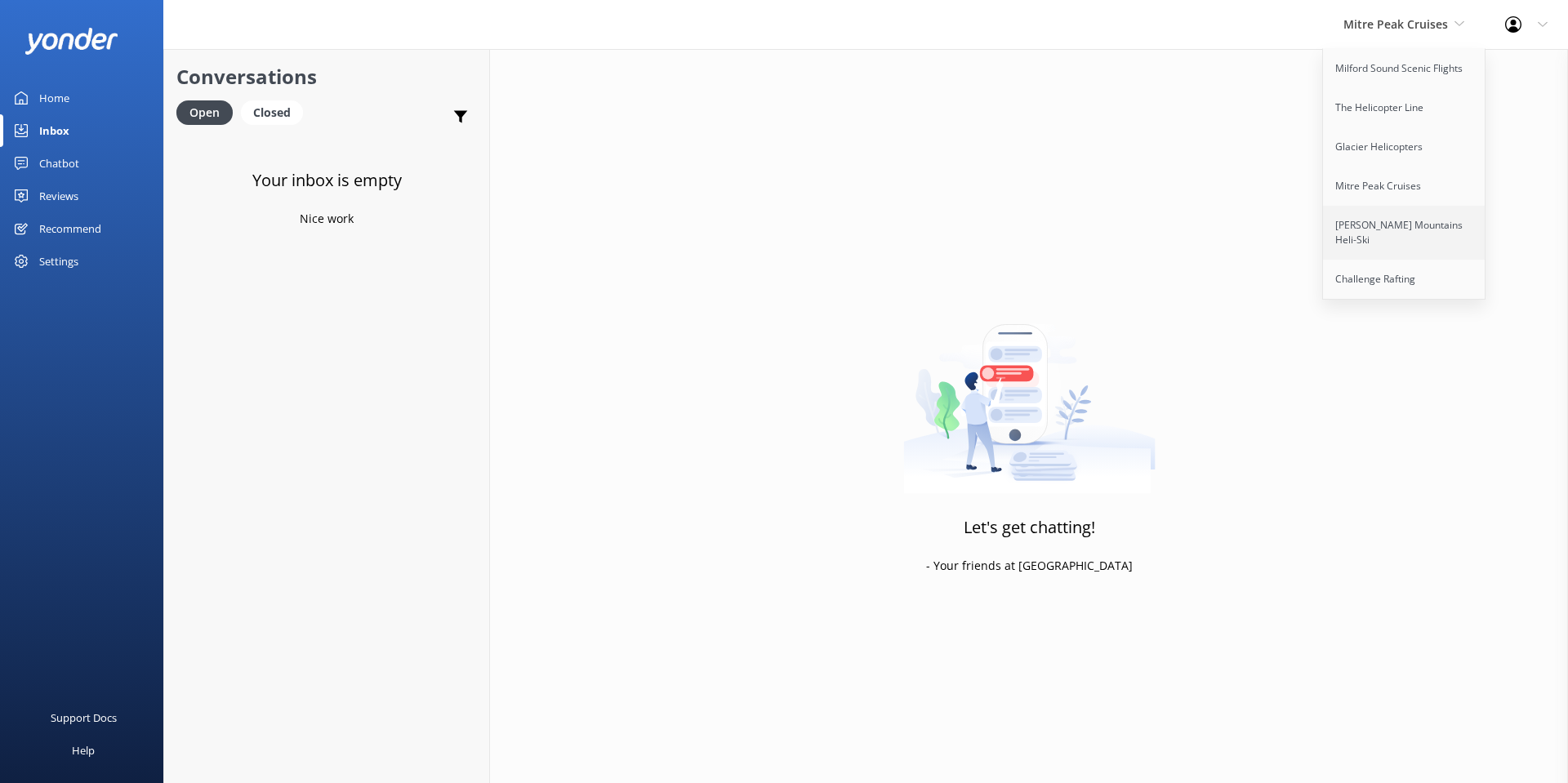
click at [1397, 222] on link "[PERSON_NAME] Mountains Heli-Ski" at bounding box center [1404, 232] width 164 height 54
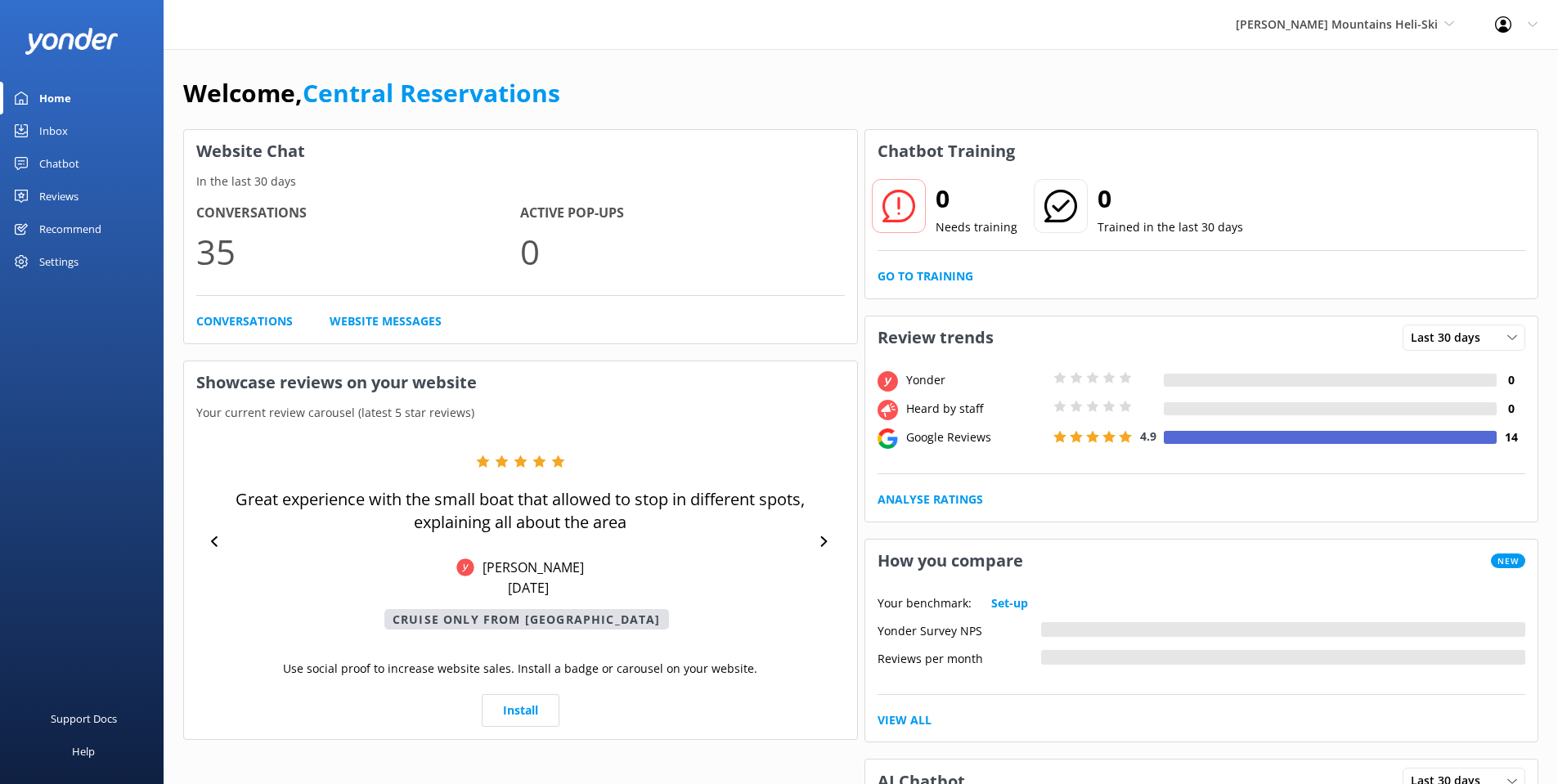
click at [50, 134] on div "Inbox" at bounding box center [54, 130] width 29 height 33
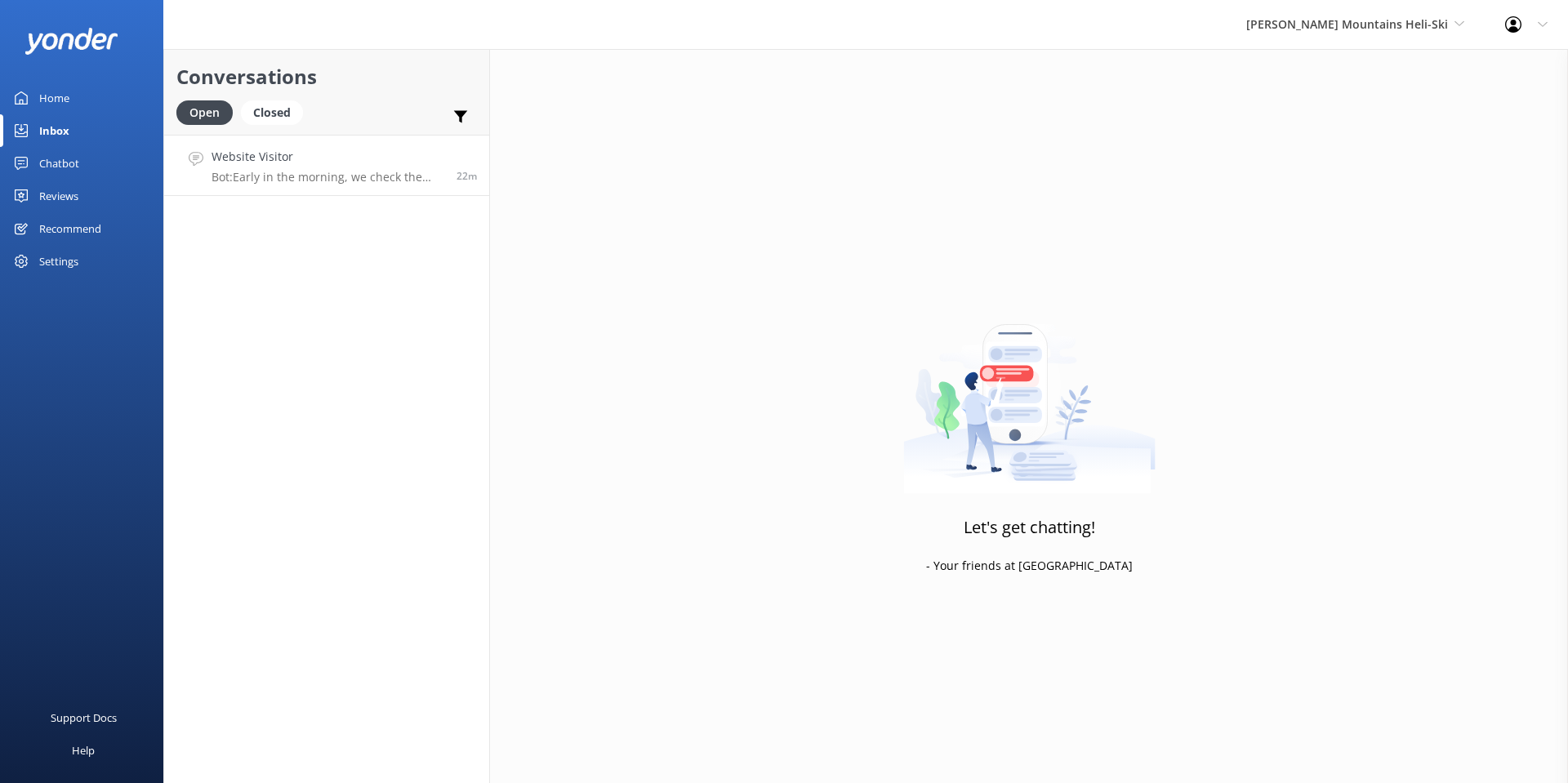
click at [359, 179] on p "Bot: Early in the morning, we check the weather and then contact you to confirm…" at bounding box center [327, 177] width 232 height 15
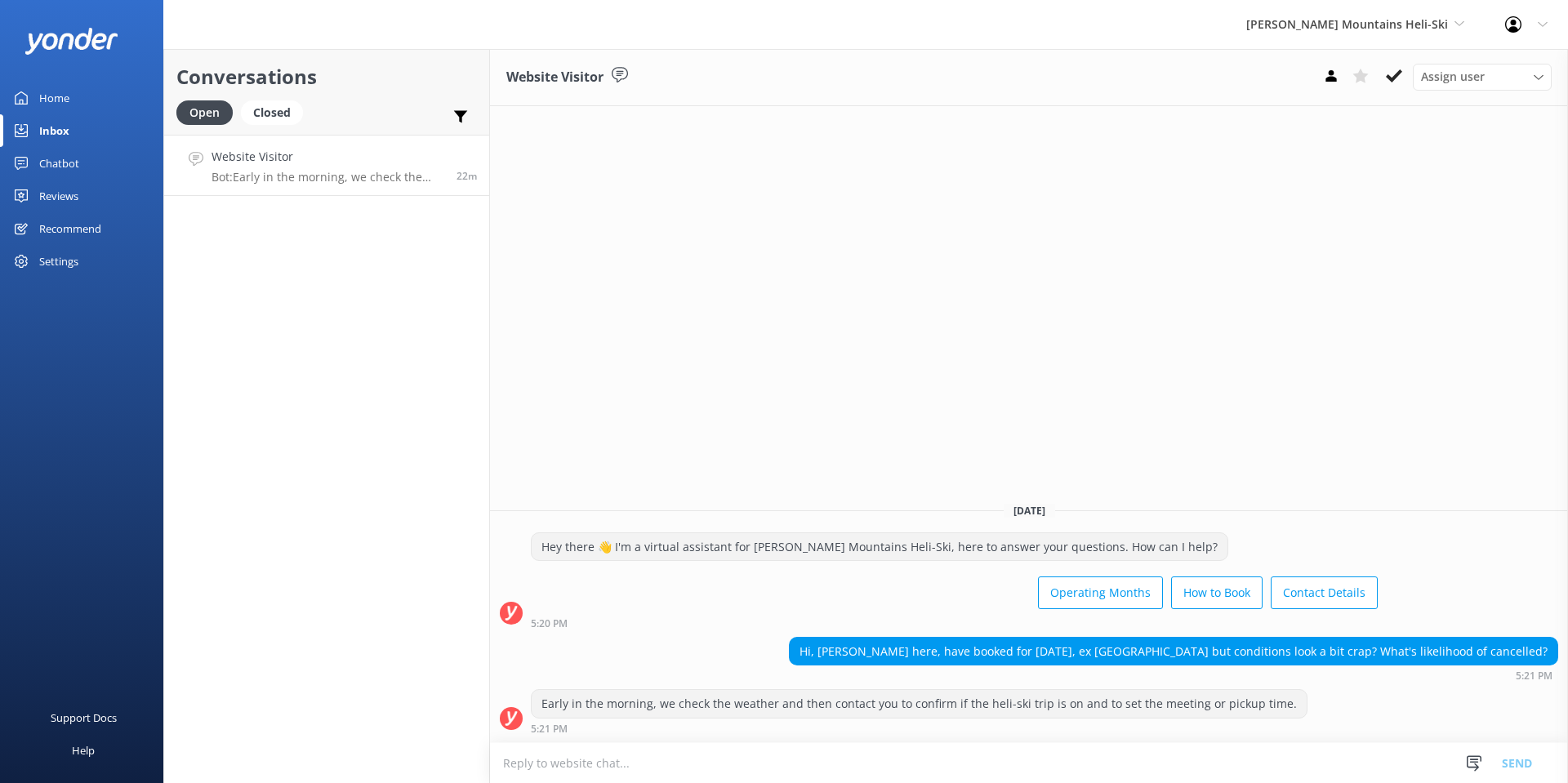
click at [1390, 8] on div "Harris Mountains Heli-Ski Milford Sound Scenic Flights The Helicopter Line Glac…" at bounding box center [1355, 24] width 259 height 49
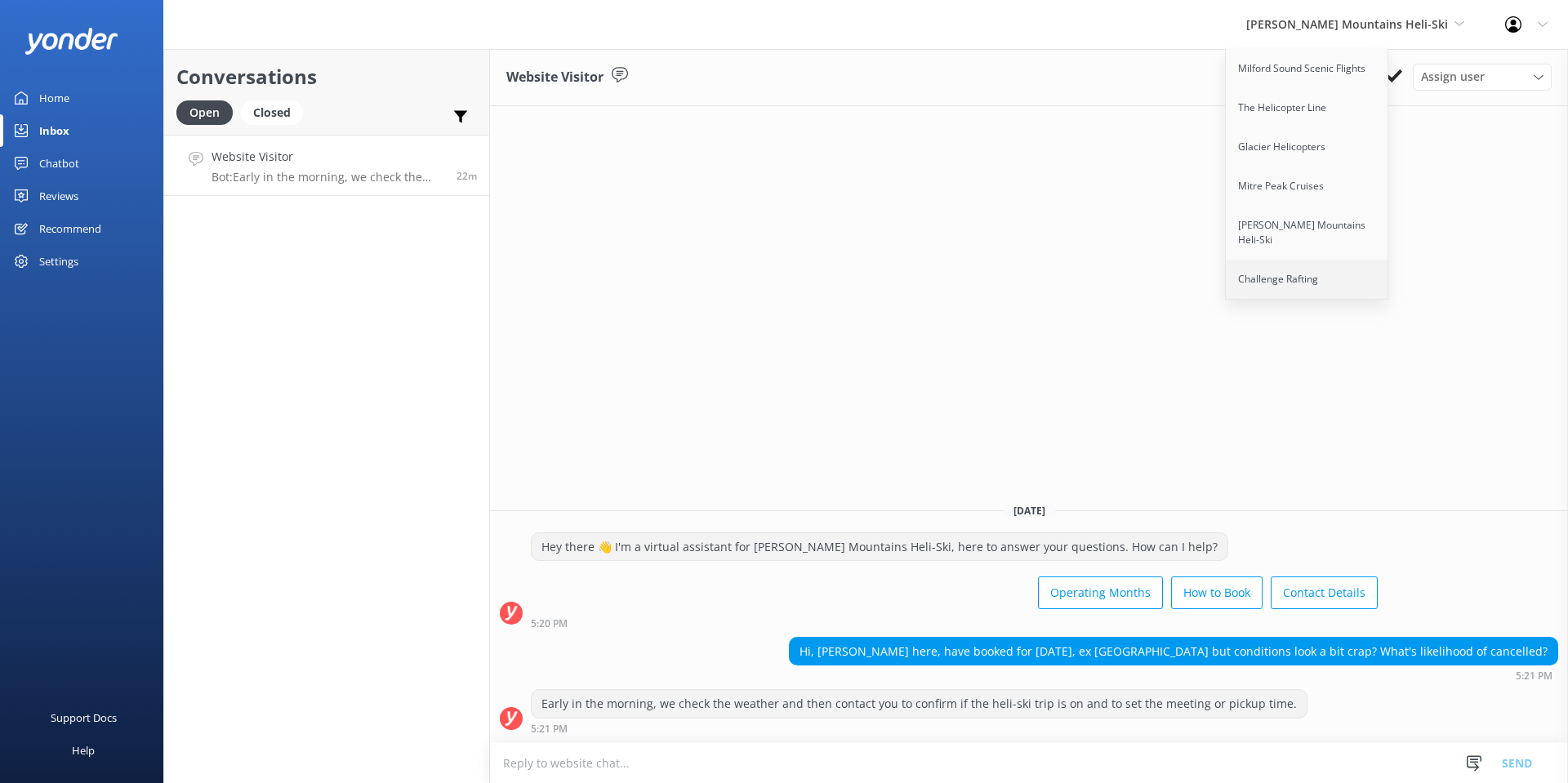
click at [1383, 263] on link "Challenge Rafting" at bounding box center [1307, 279] width 164 height 39
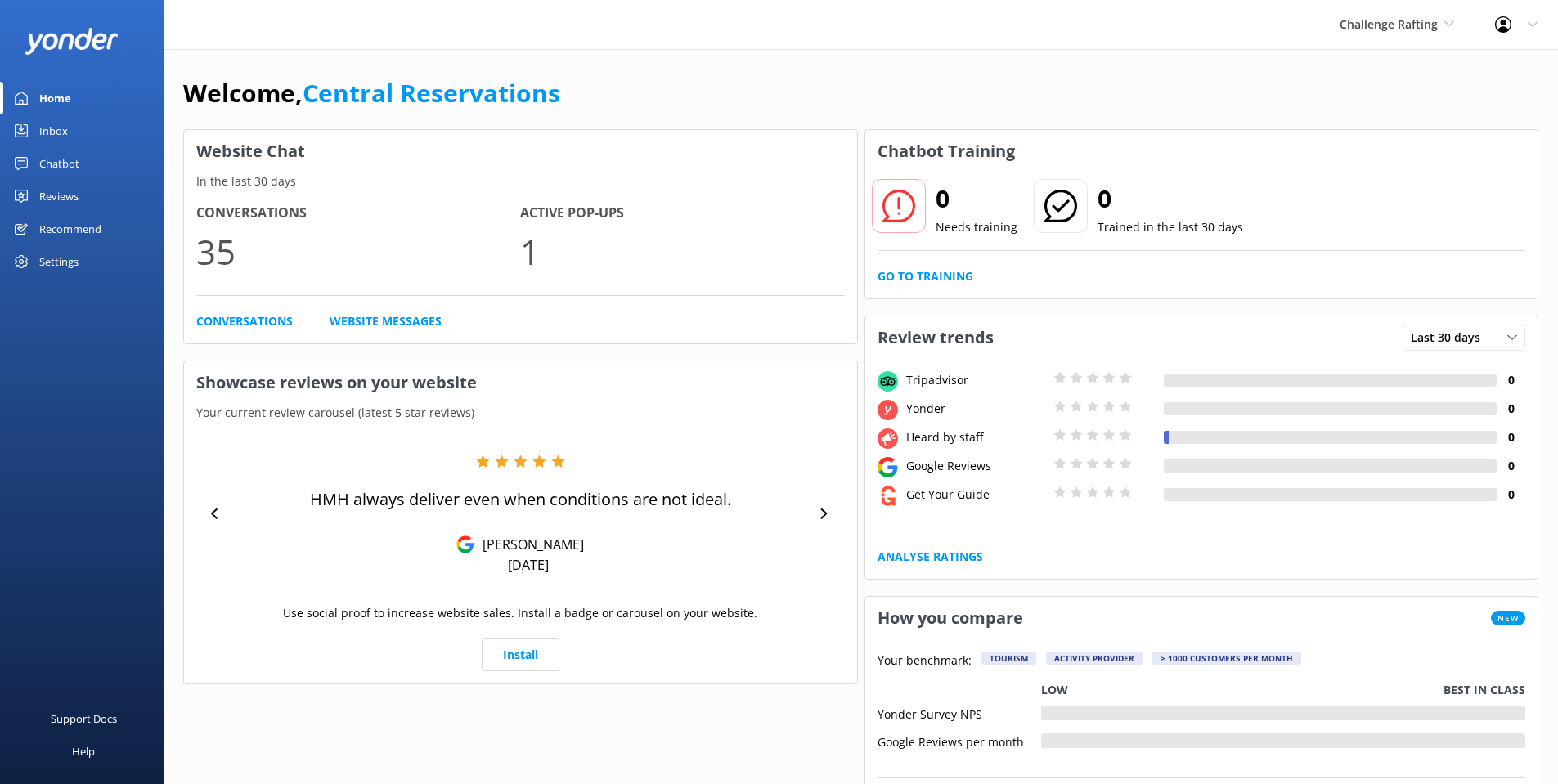
click at [54, 132] on div "Inbox" at bounding box center [54, 130] width 29 height 33
